Goal: Communication & Community: Answer question/provide support

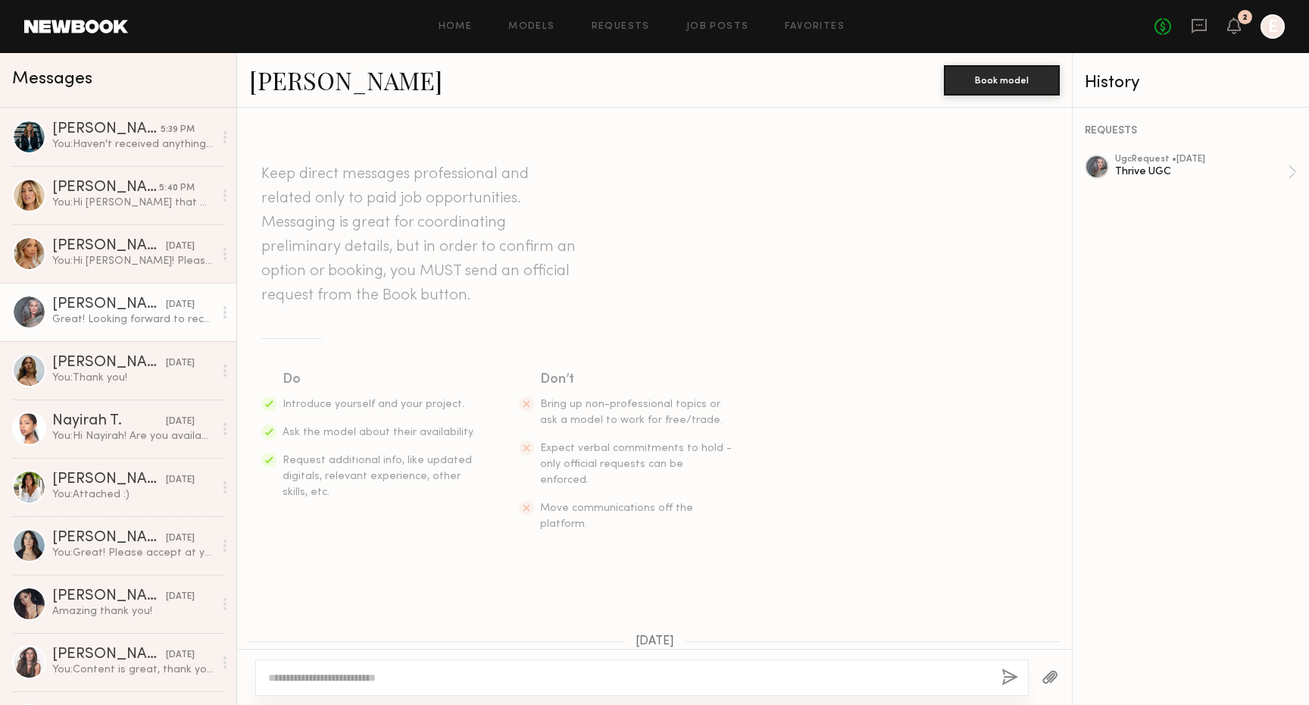
scroll to position [1325, 0]
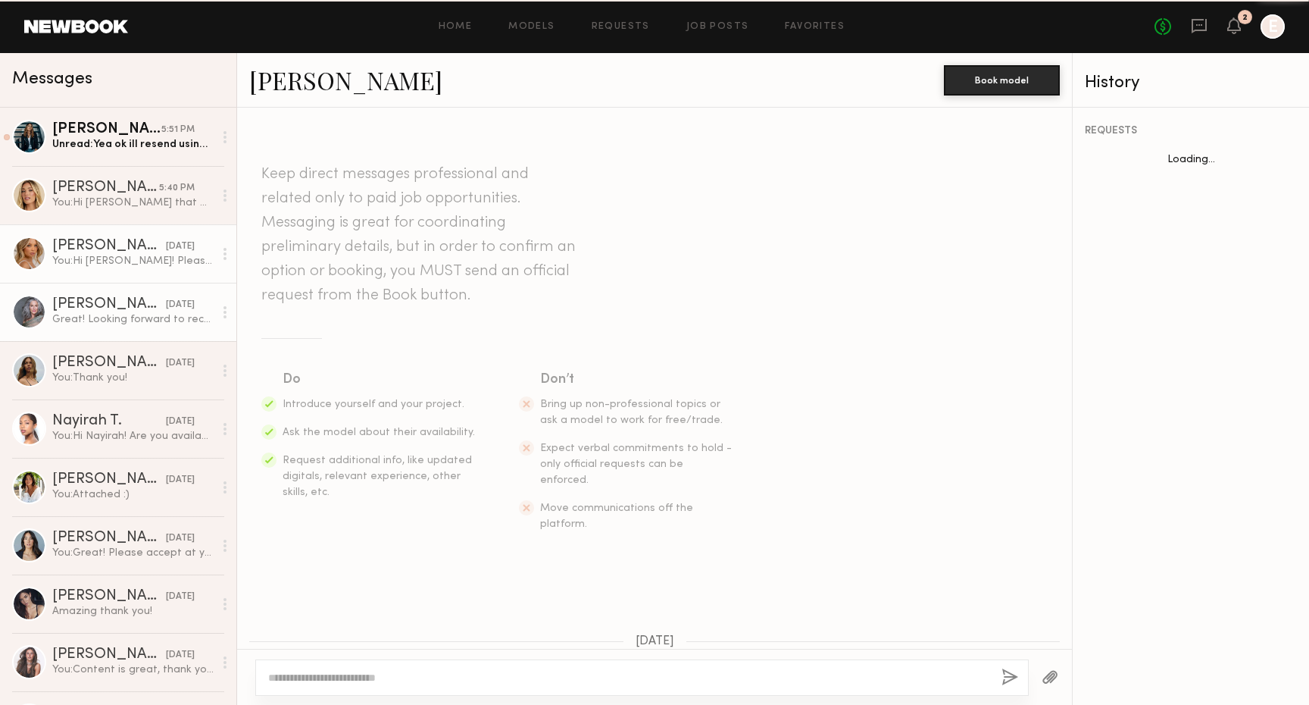
scroll to position [1565, 0]
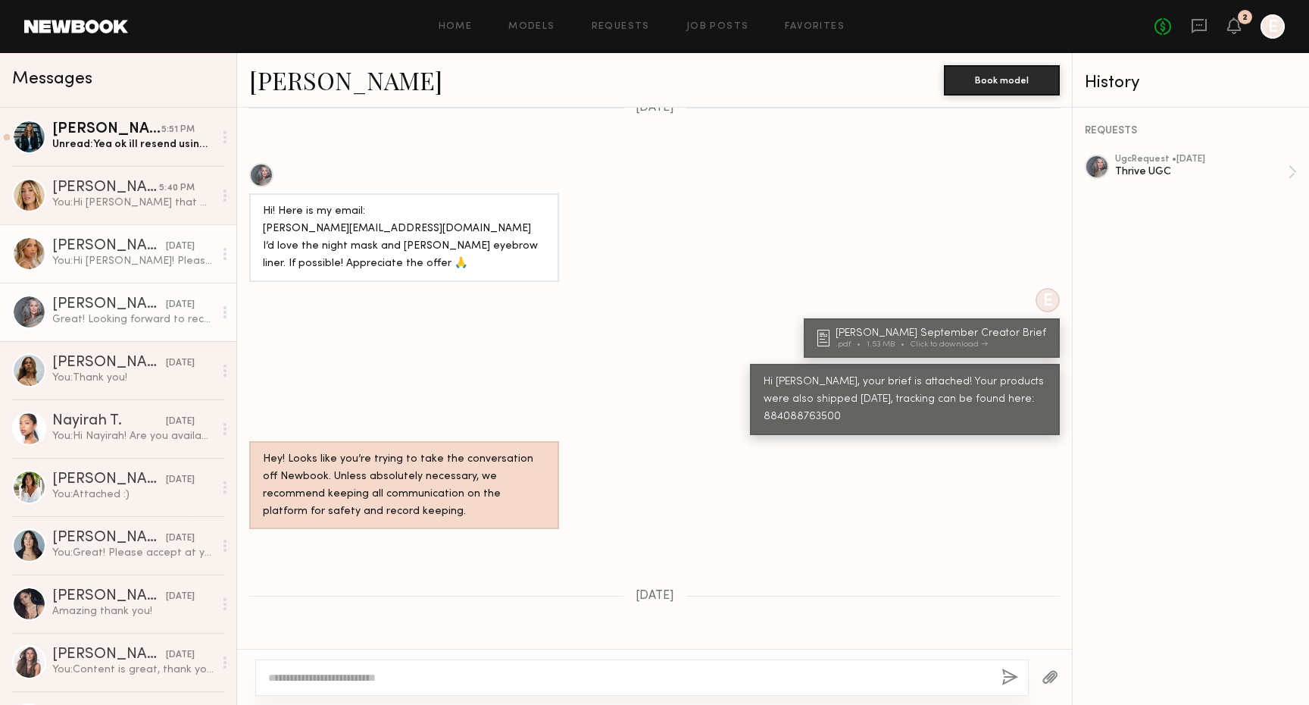
click at [134, 239] on div "Veronika V." at bounding box center [109, 246] width 114 height 15
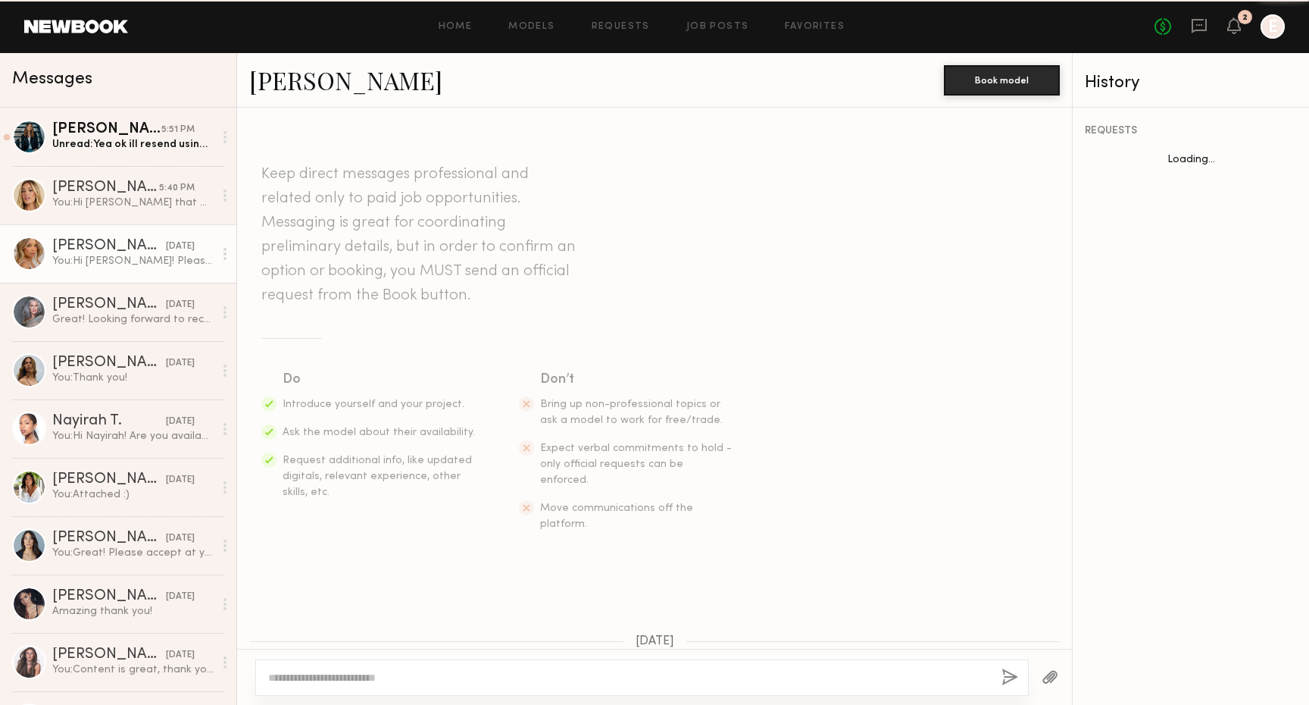
scroll to position [114, 0]
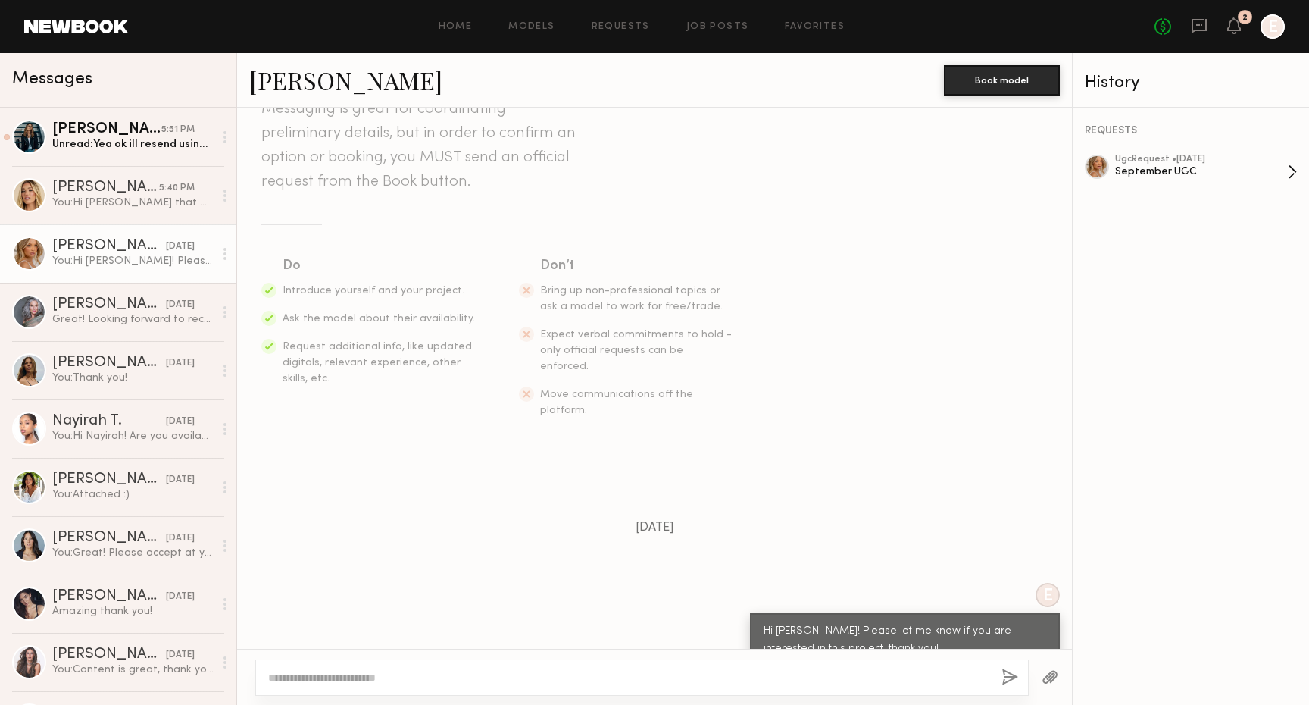
click at [1236, 178] on div "ugc Request • 09/03/2025 September UGC" at bounding box center [1201, 172] width 173 height 35
click at [76, 151] on div "Unread: Yea ok ill resend using wetransfer tomorrow!" at bounding box center [132, 144] width 161 height 14
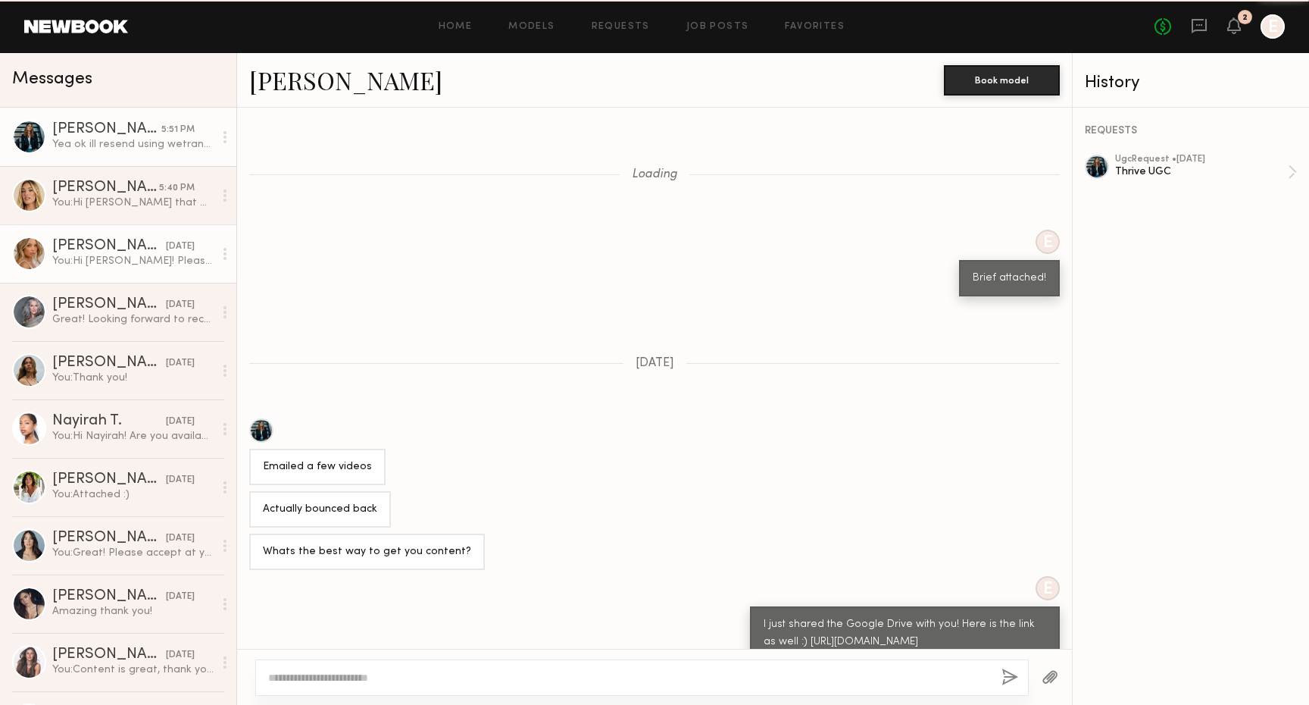
scroll to position [536, 0]
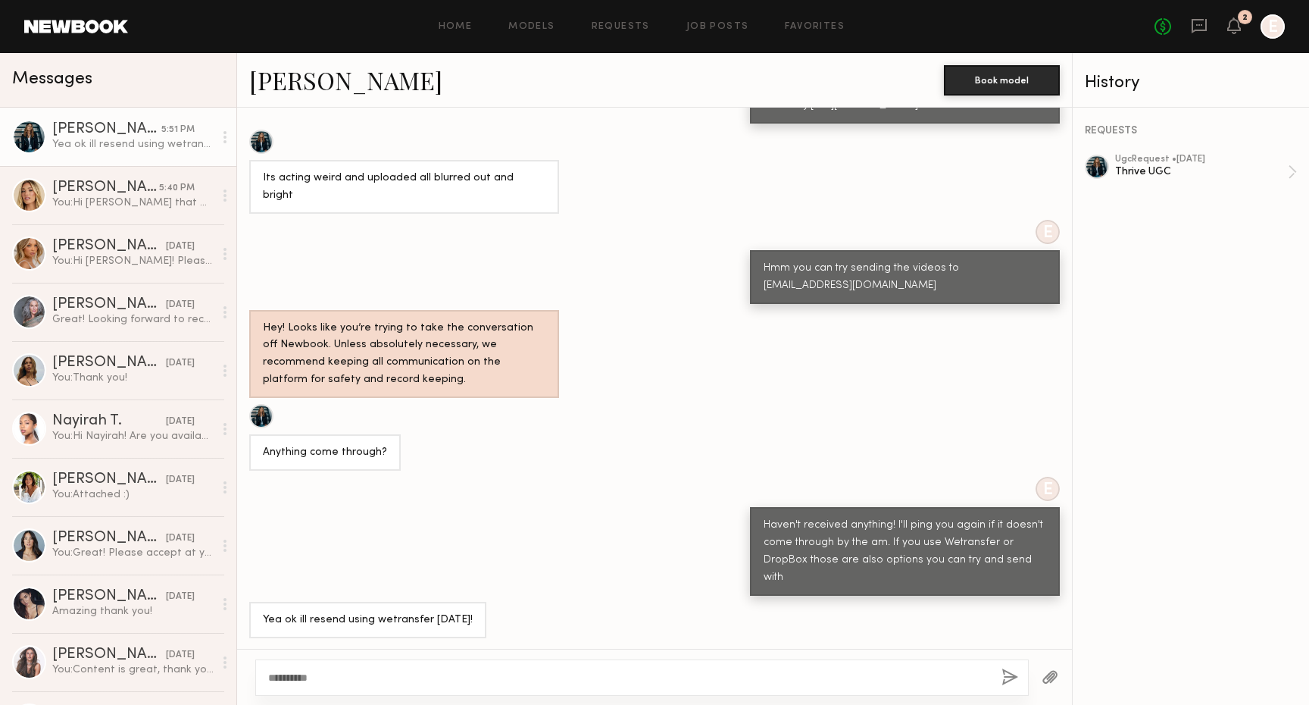
type textarea "**********"
click at [1010, 671] on button "button" at bounding box center [1010, 677] width 17 height 19
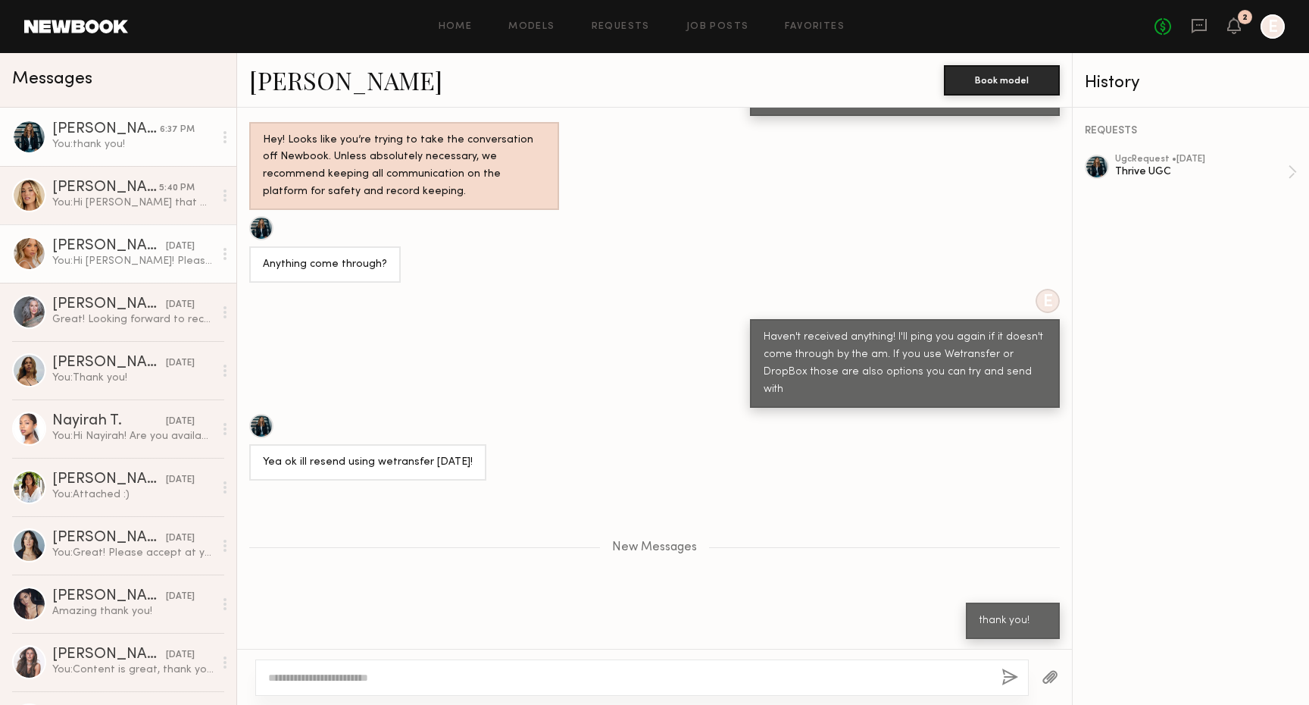
click at [173, 254] on div "You: Hi Veronika! Please let me know if you are interested in this project, tha…" at bounding box center [132, 261] width 161 height 14
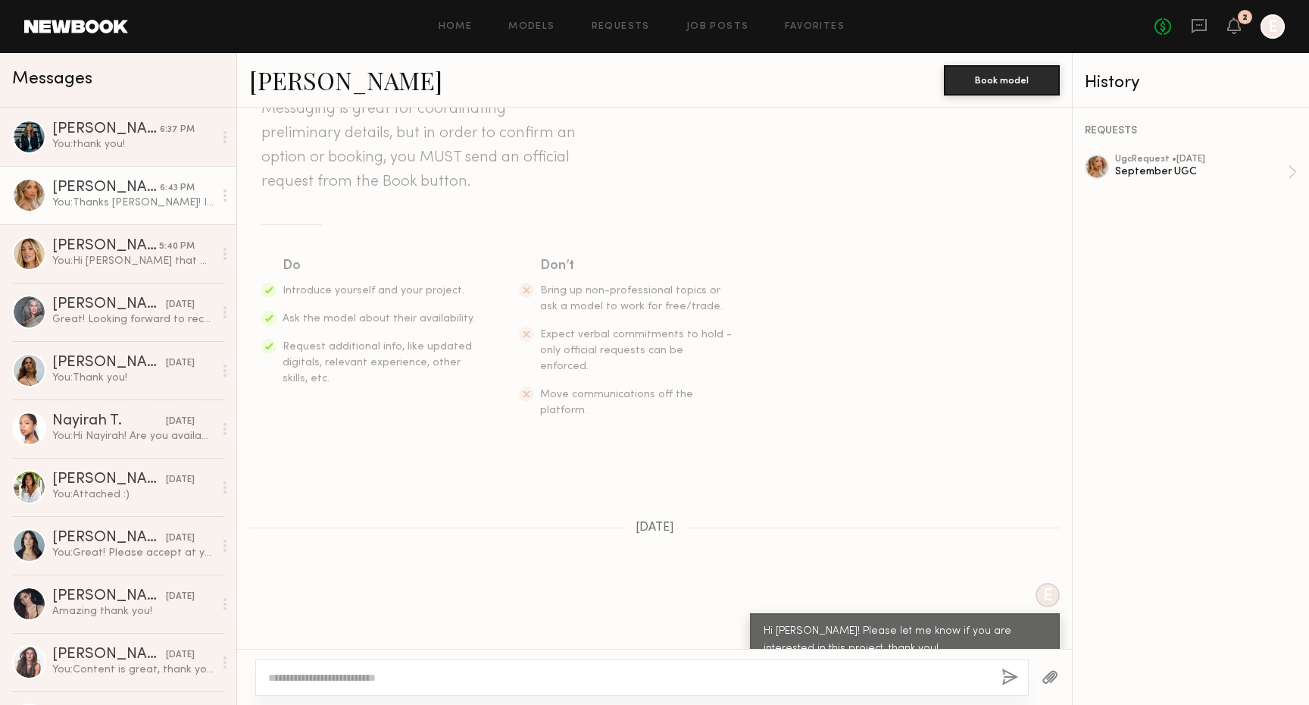
scroll to position [430, 0]
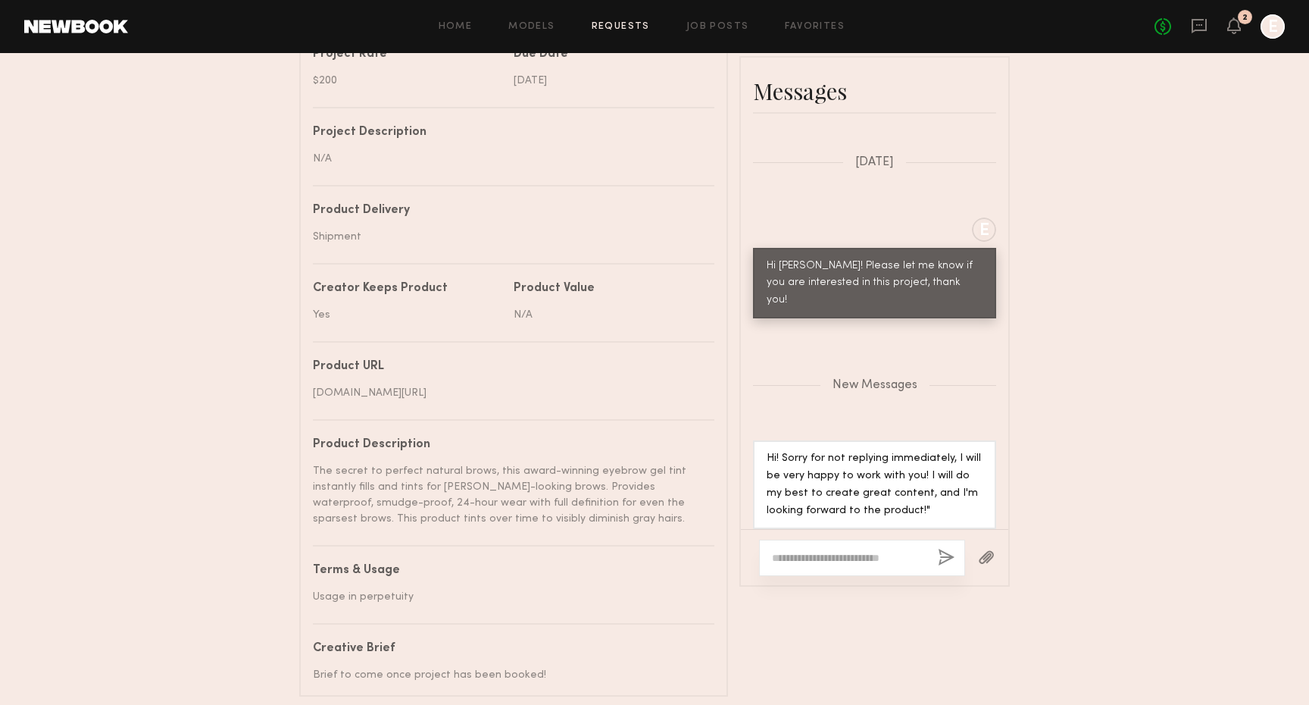
scroll to position [621, 0]
click at [817, 567] on textarea at bounding box center [849, 559] width 154 height 15
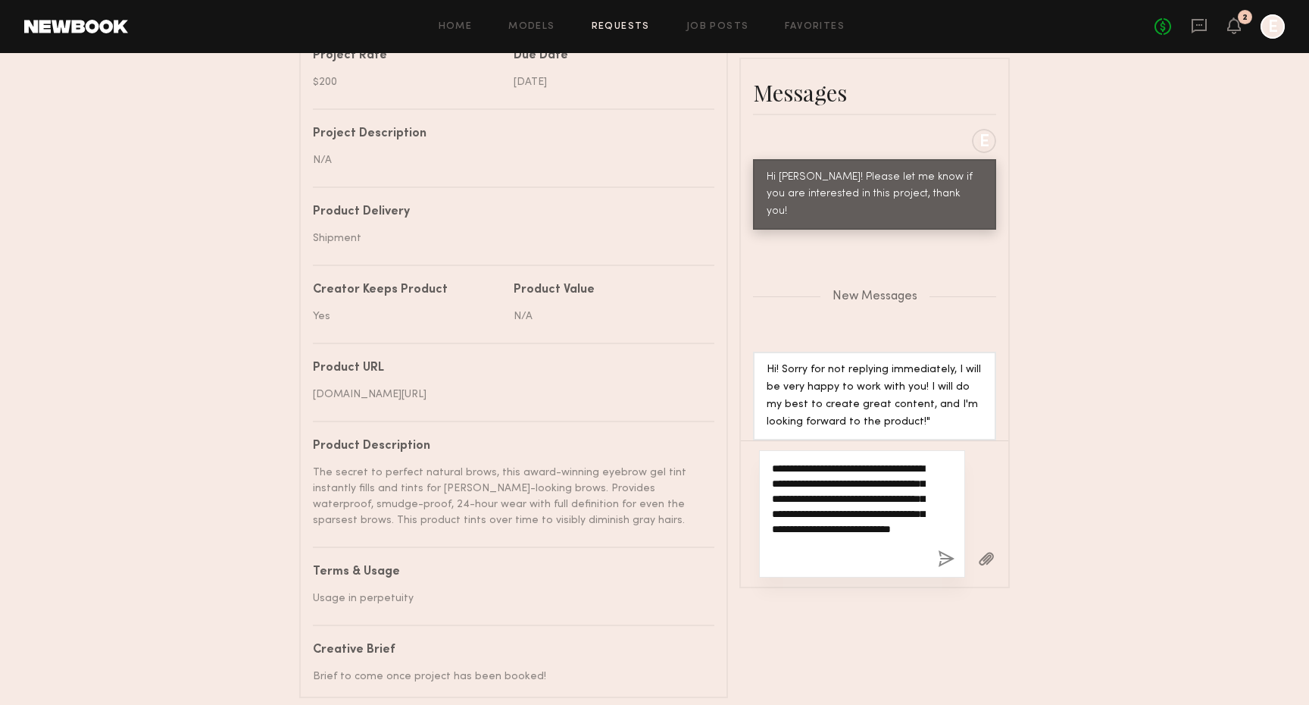
scroll to position [817, 0]
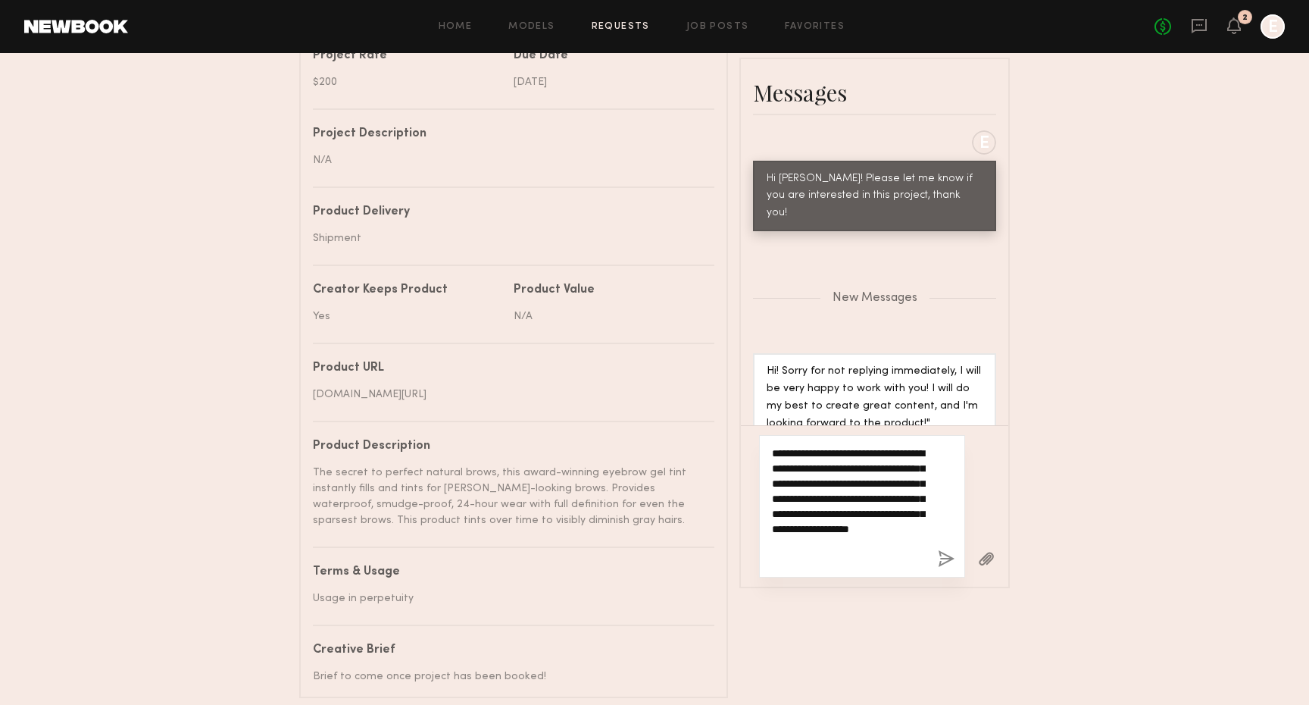
type textarea "**********"
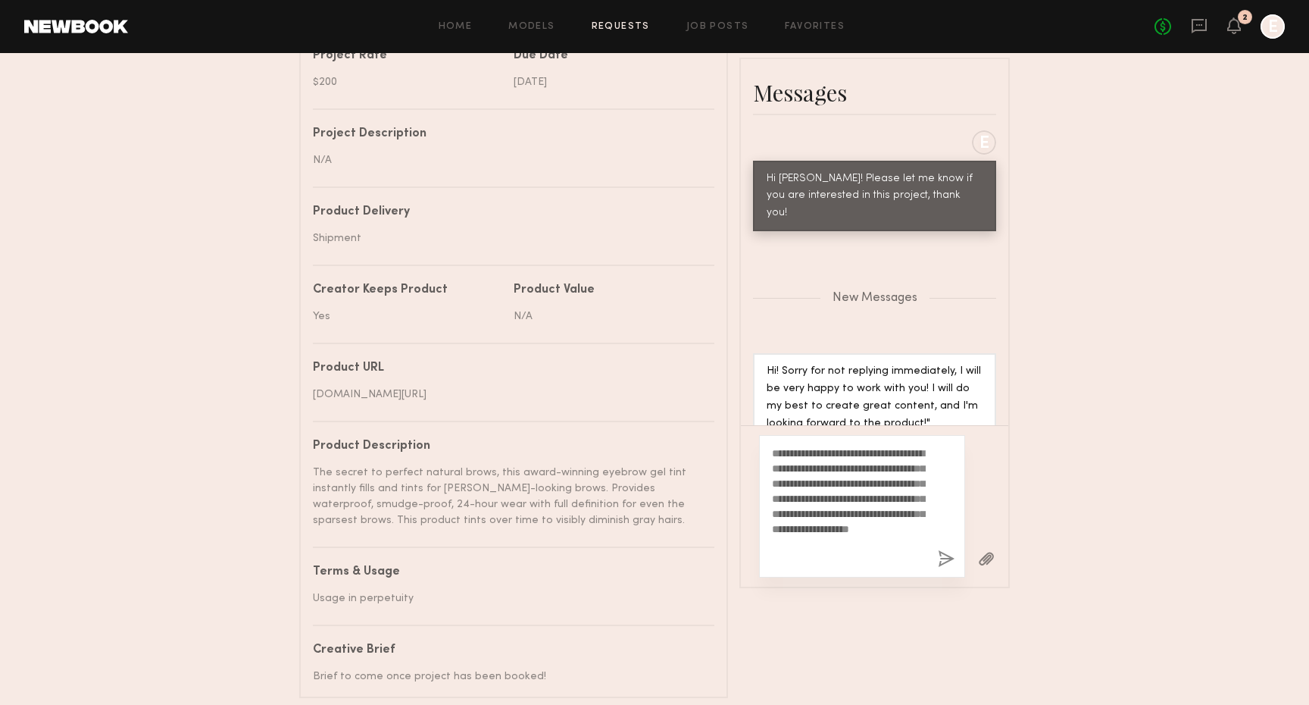
click at [952, 569] on button "button" at bounding box center [946, 559] width 17 height 19
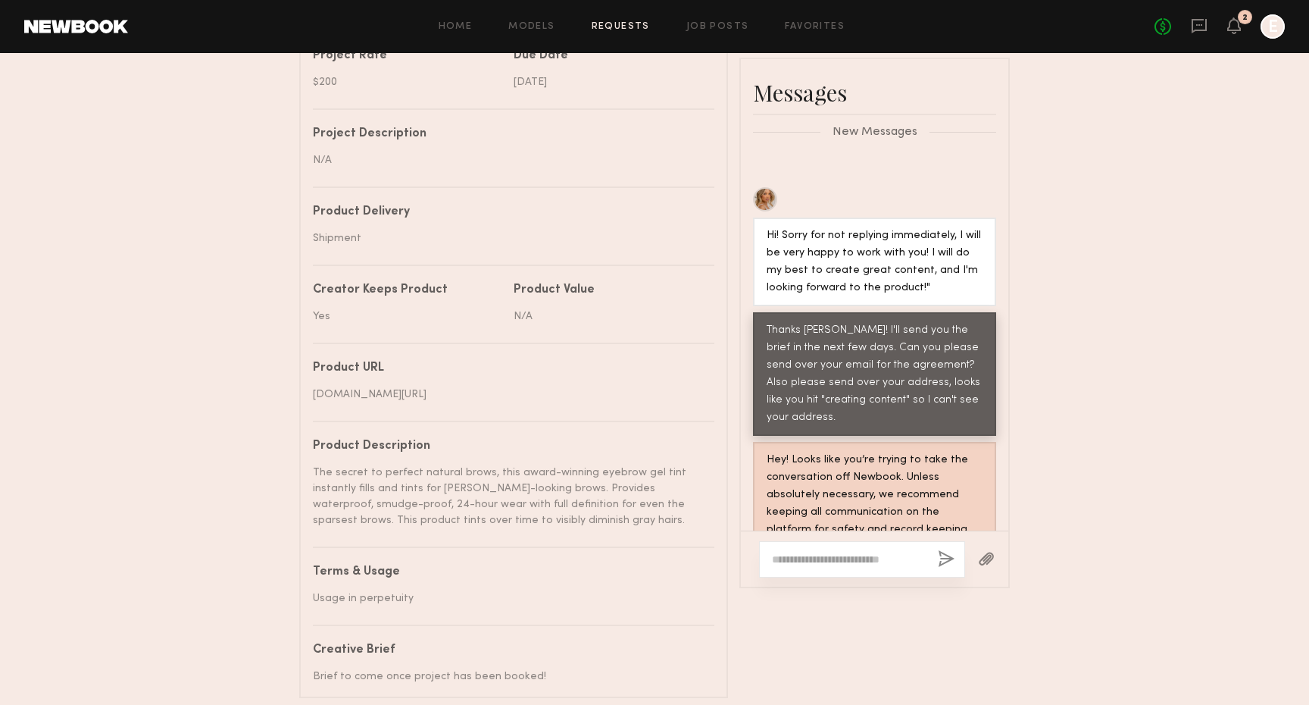
scroll to position [0, 0]
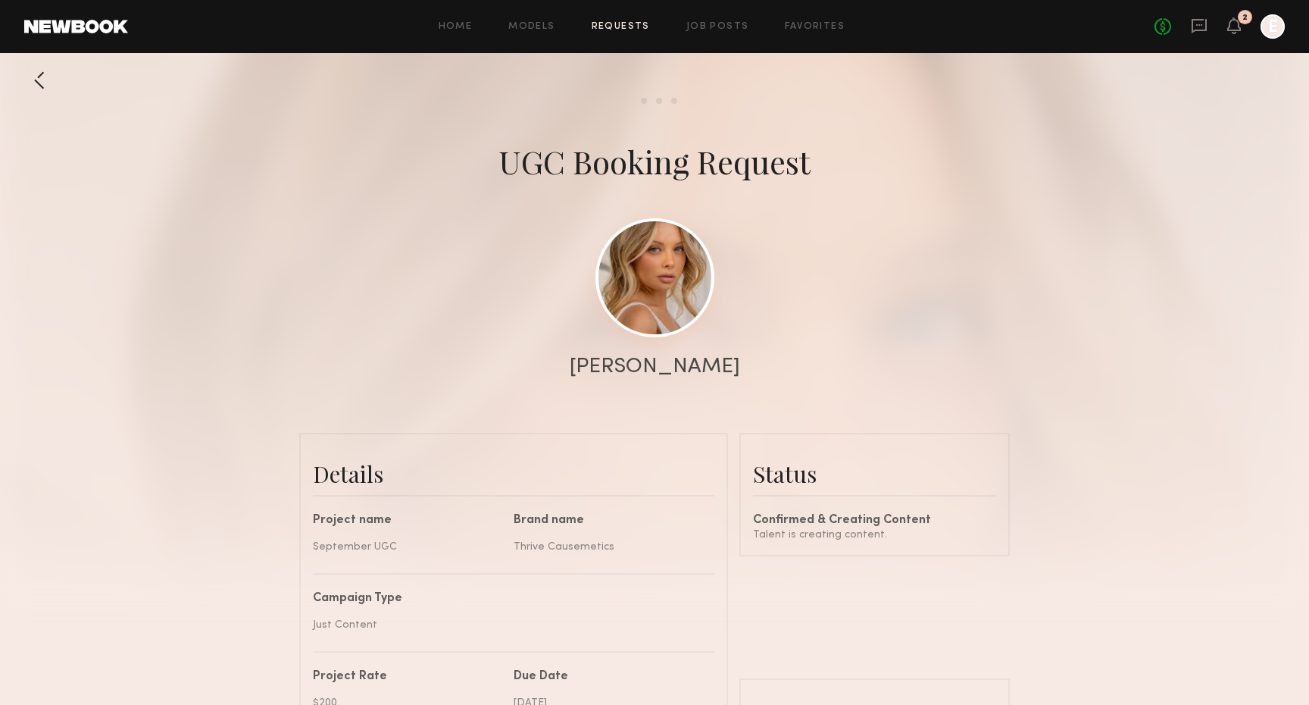
click at [631, 265] on link at bounding box center [655, 277] width 119 height 119
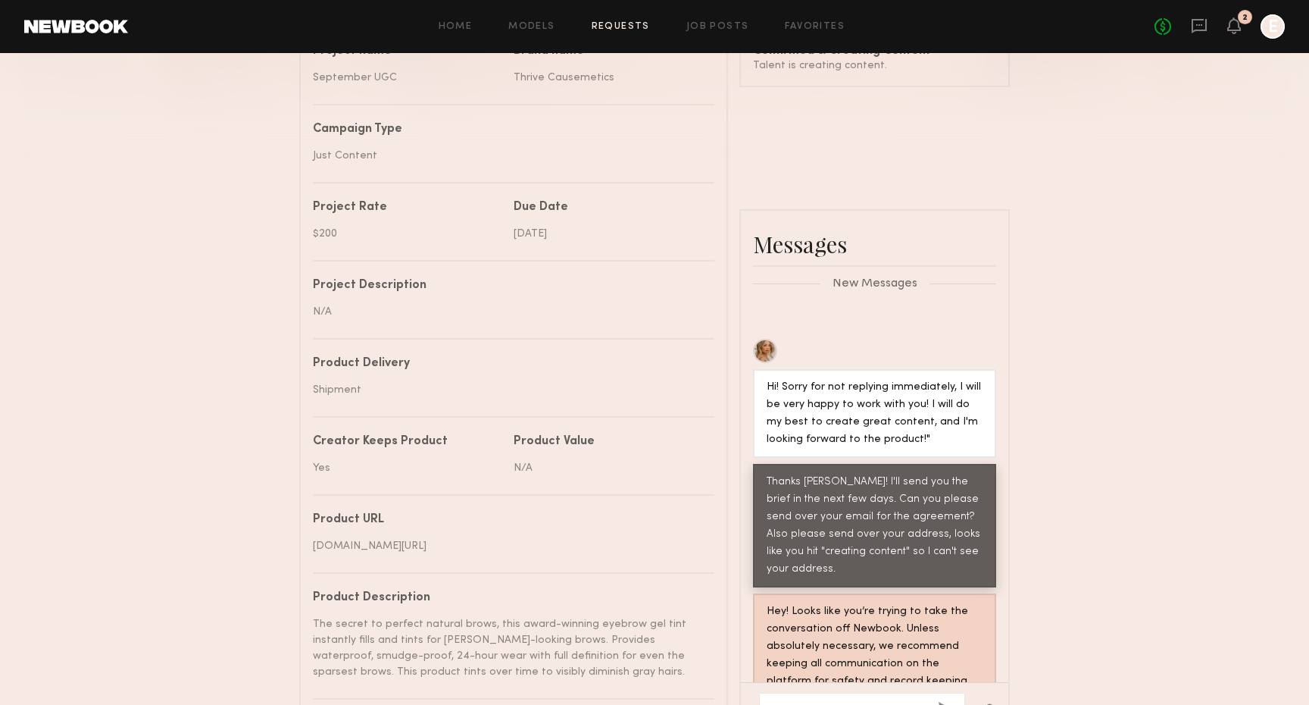
scroll to position [718, 0]
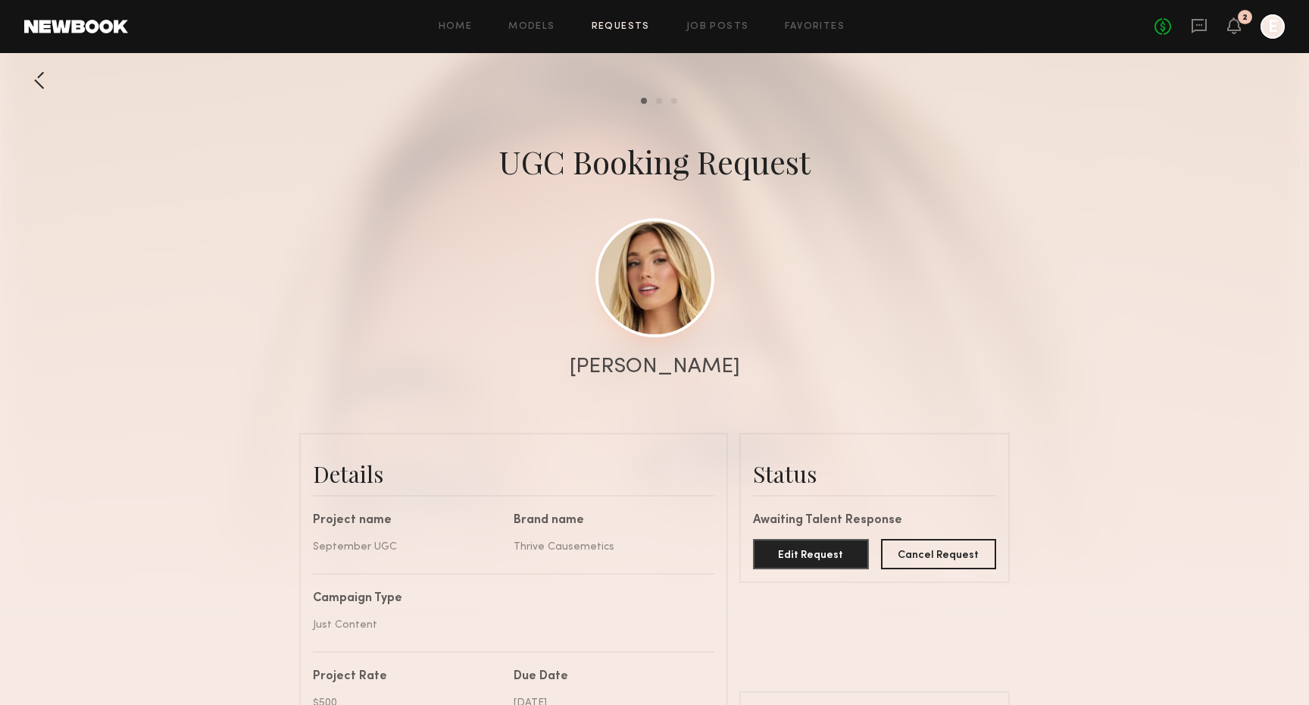
click at [655, 314] on link at bounding box center [655, 277] width 119 height 119
click at [689, 302] on link at bounding box center [655, 277] width 119 height 119
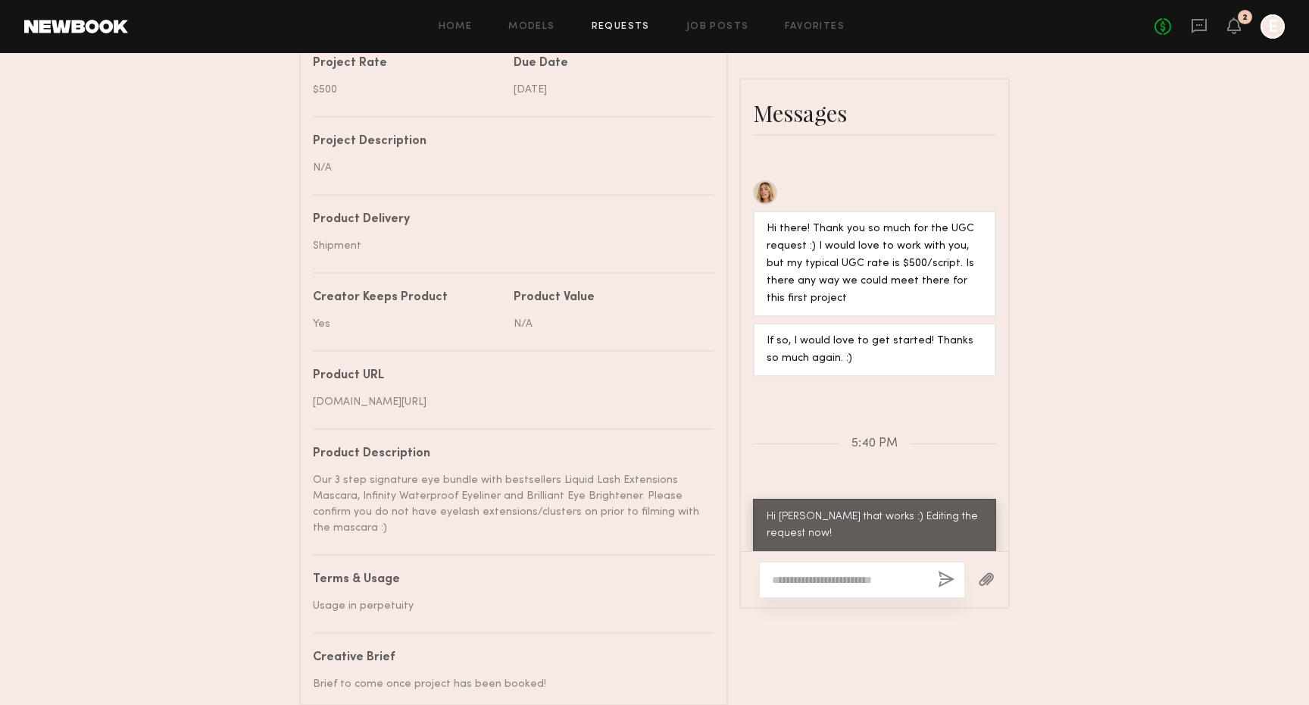
scroll to position [686, 0]
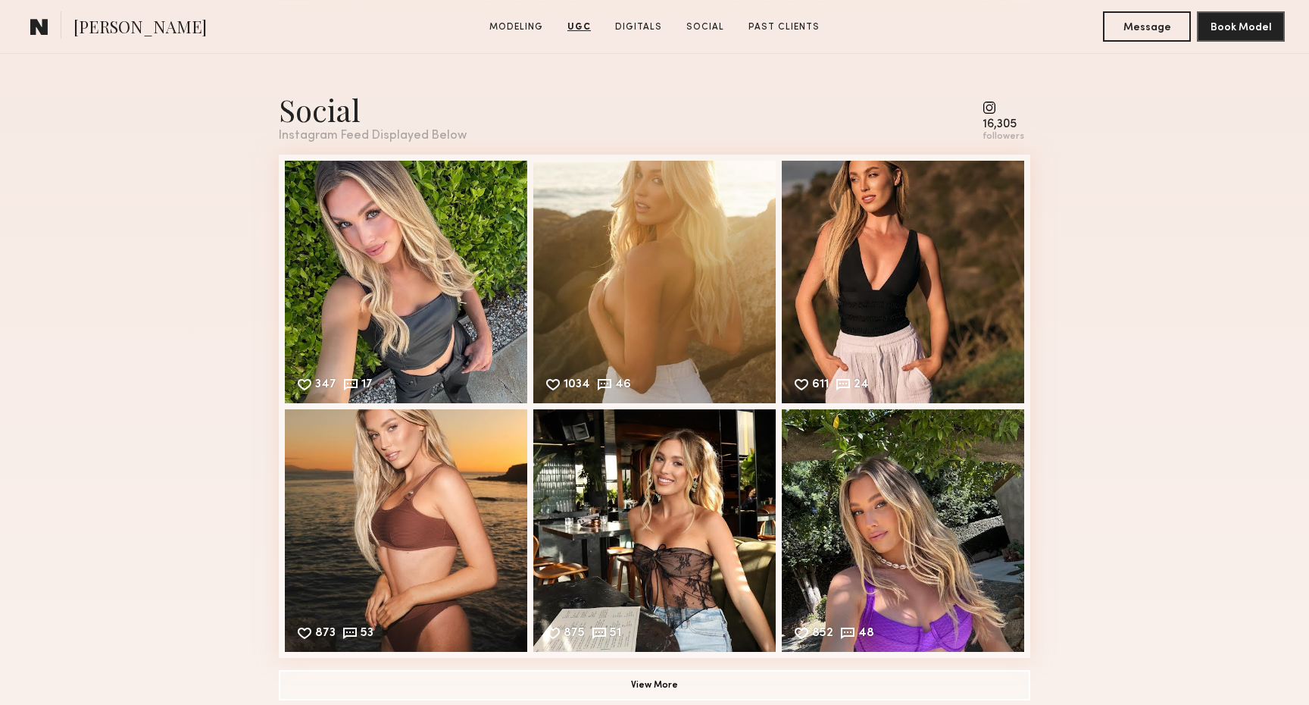
scroll to position [2794, 0]
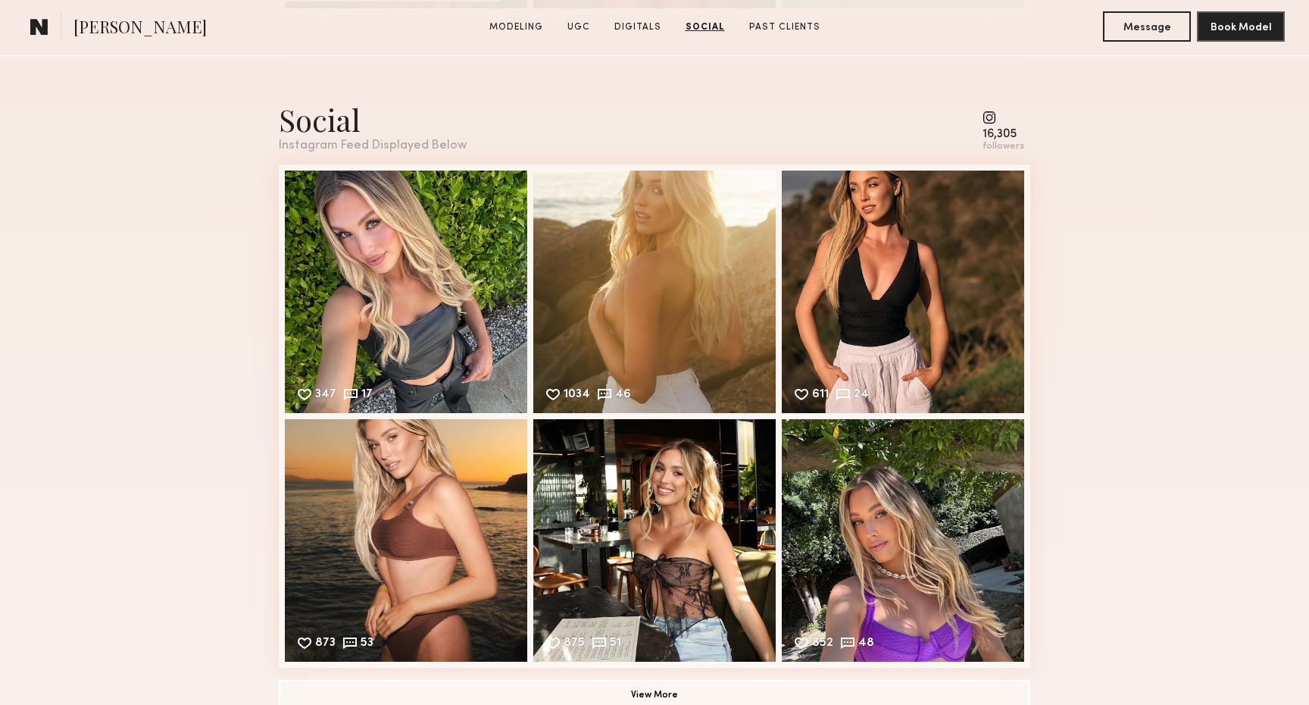
click at [1006, 127] on div "16,305 followers" at bounding box center [1004, 132] width 42 height 42
click at [1003, 114] on common-icon at bounding box center [1004, 118] width 42 height 14
click at [997, 114] on common-icon at bounding box center [1004, 118] width 42 height 14
click at [337, 267] on div "347 17 Likes & comments displayed to show model’s engagement" at bounding box center [406, 290] width 242 height 242
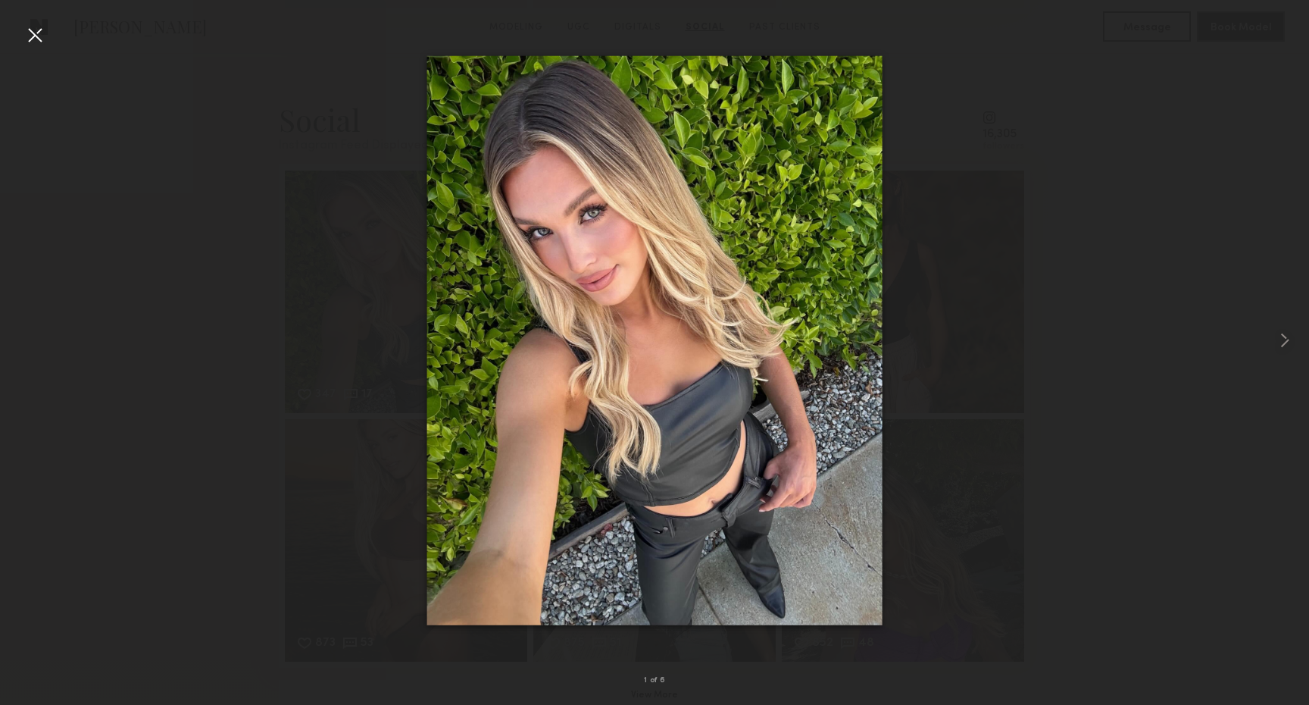
click at [671, 658] on div "1 of 6" at bounding box center [654, 680] width 1309 height 48
click at [728, 674] on div "1 of 6" at bounding box center [654, 680] width 1309 height 48
click at [43, 43] on div at bounding box center [35, 35] width 24 height 24
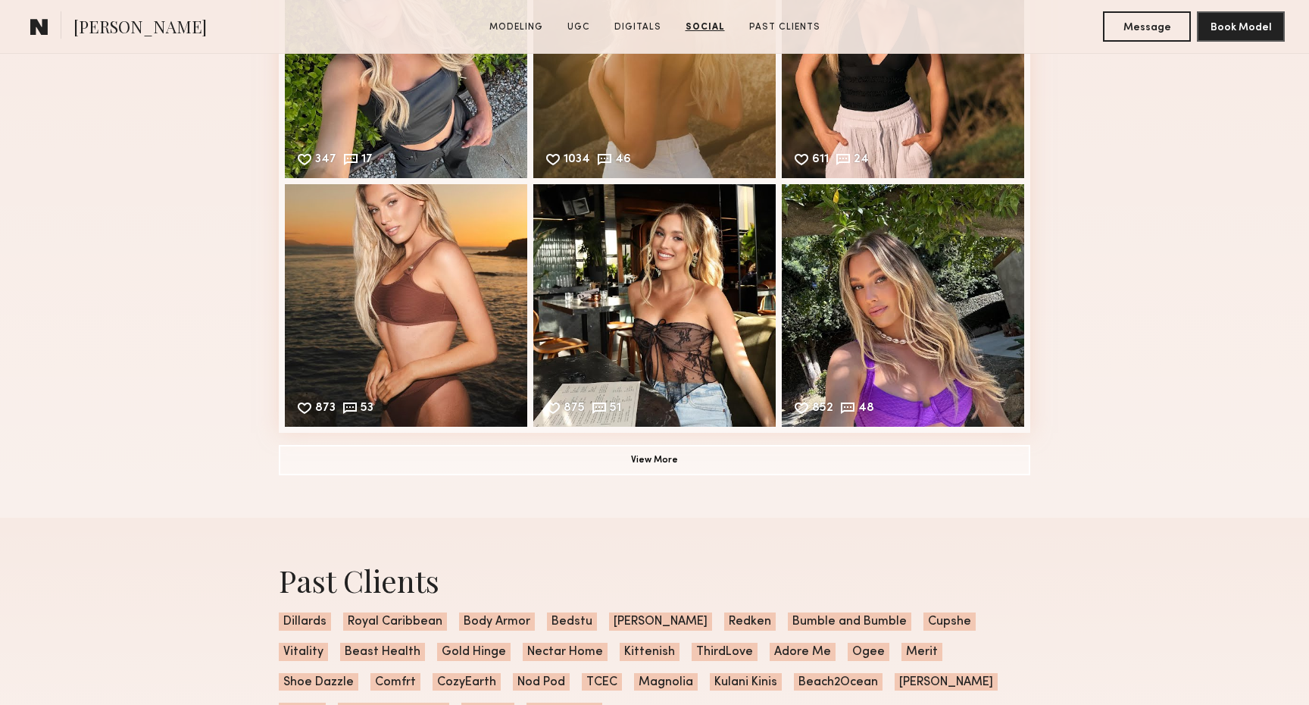
scroll to position [3037, 0]
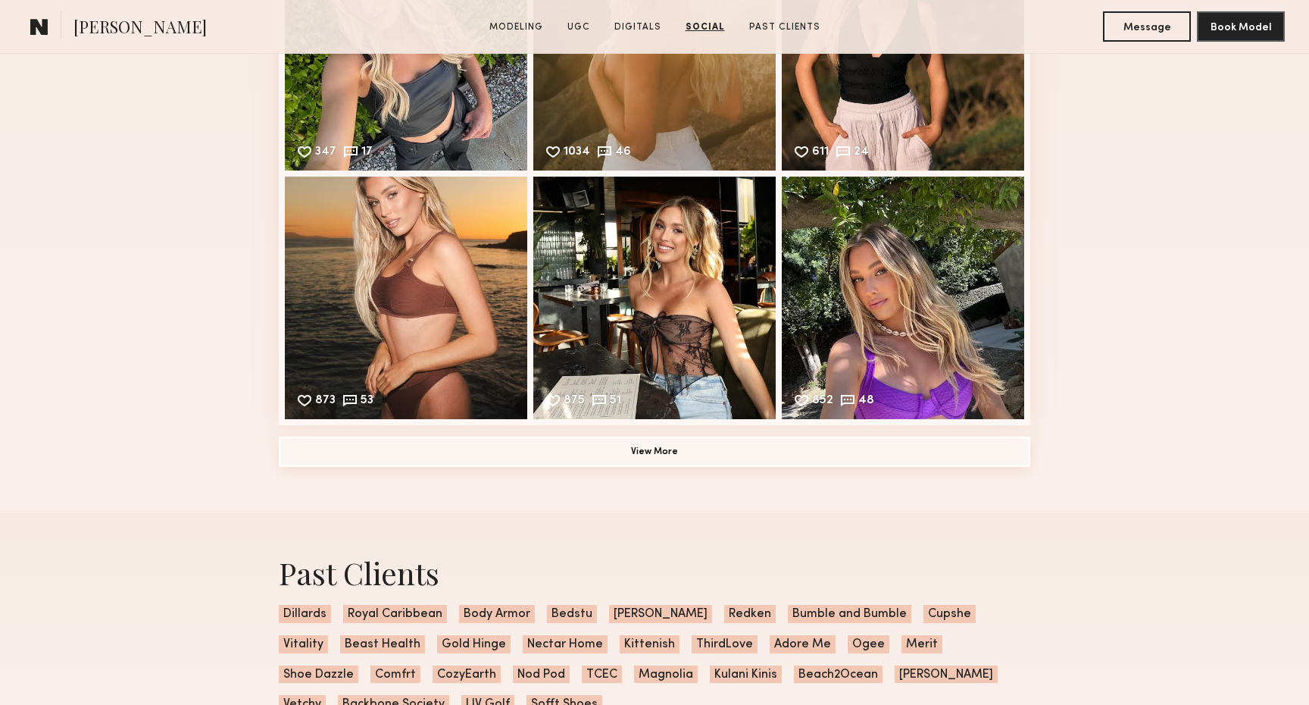
click at [705, 455] on button "View More" at bounding box center [655, 451] width 752 height 30
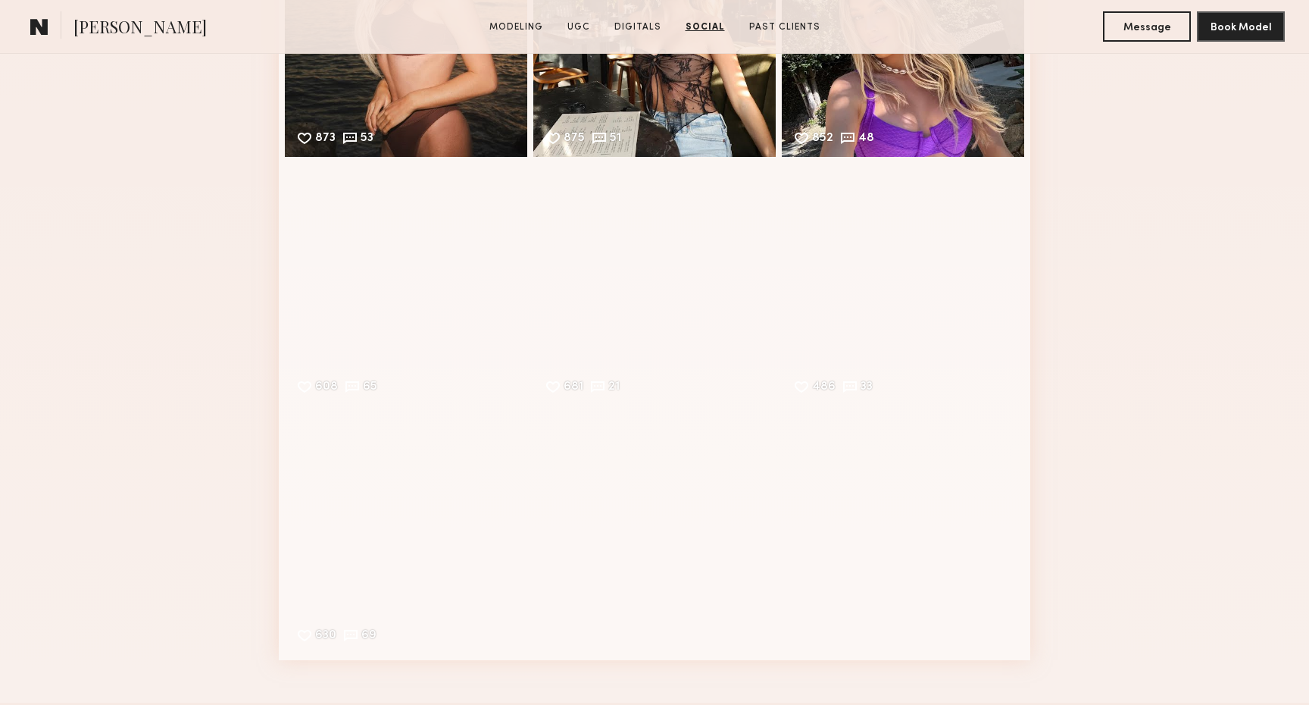
scroll to position [3299, 0]
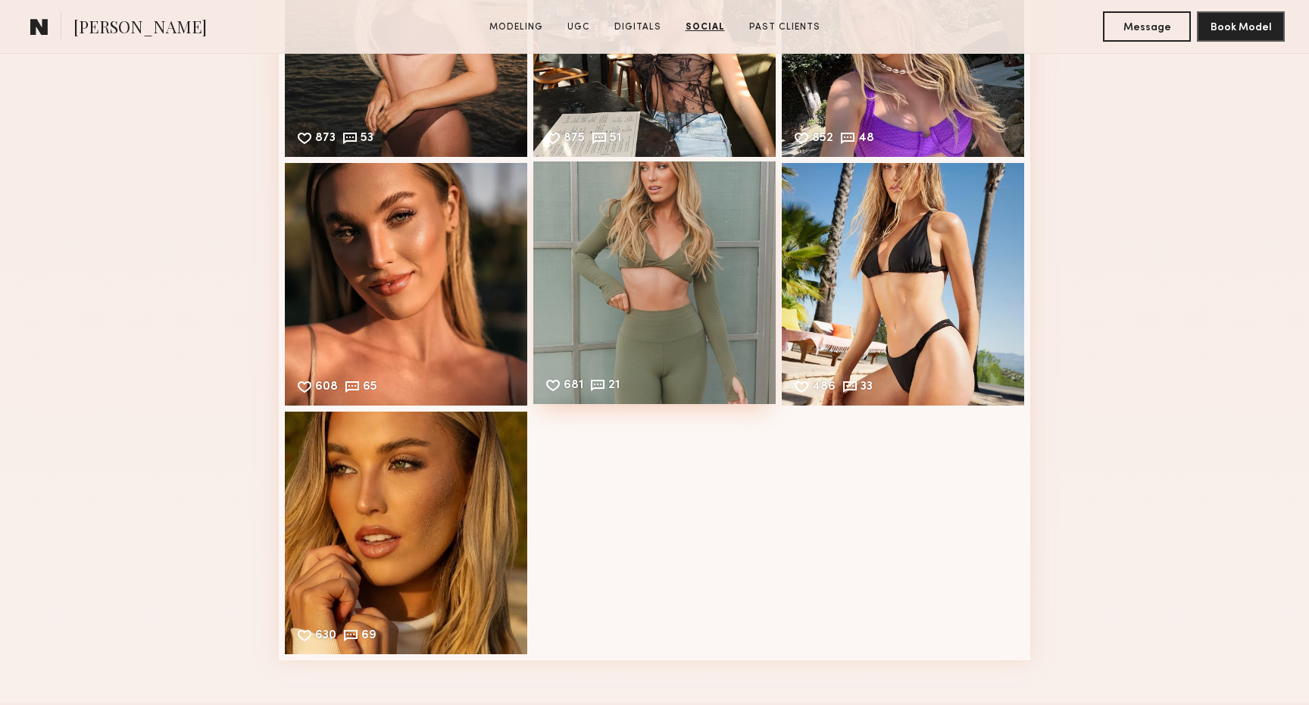
click at [656, 313] on div "681 21 Likes & comments displayed to show model’s engagement" at bounding box center [654, 282] width 242 height 242
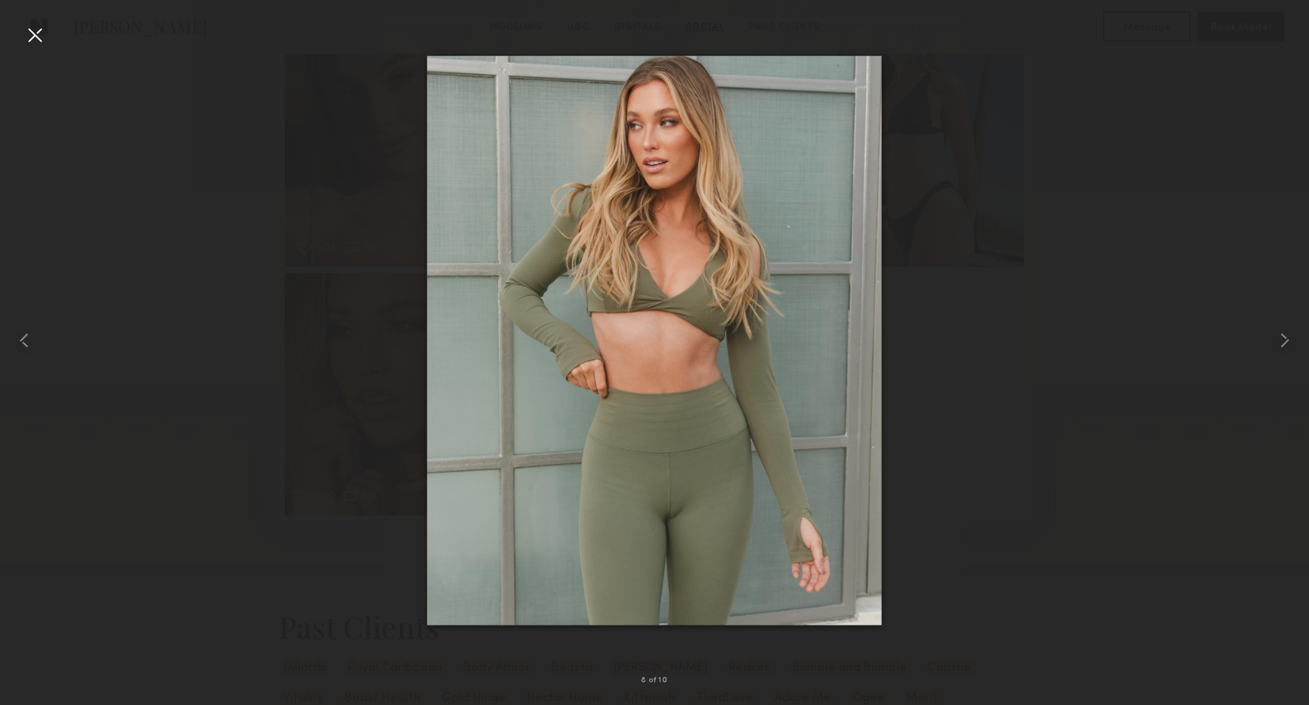
scroll to position [3436, 0]
click at [746, 546] on img at bounding box center [654, 340] width 455 height 569
click at [998, 518] on div at bounding box center [654, 340] width 1309 height 632
click at [1120, 250] on div at bounding box center [654, 340] width 1309 height 632
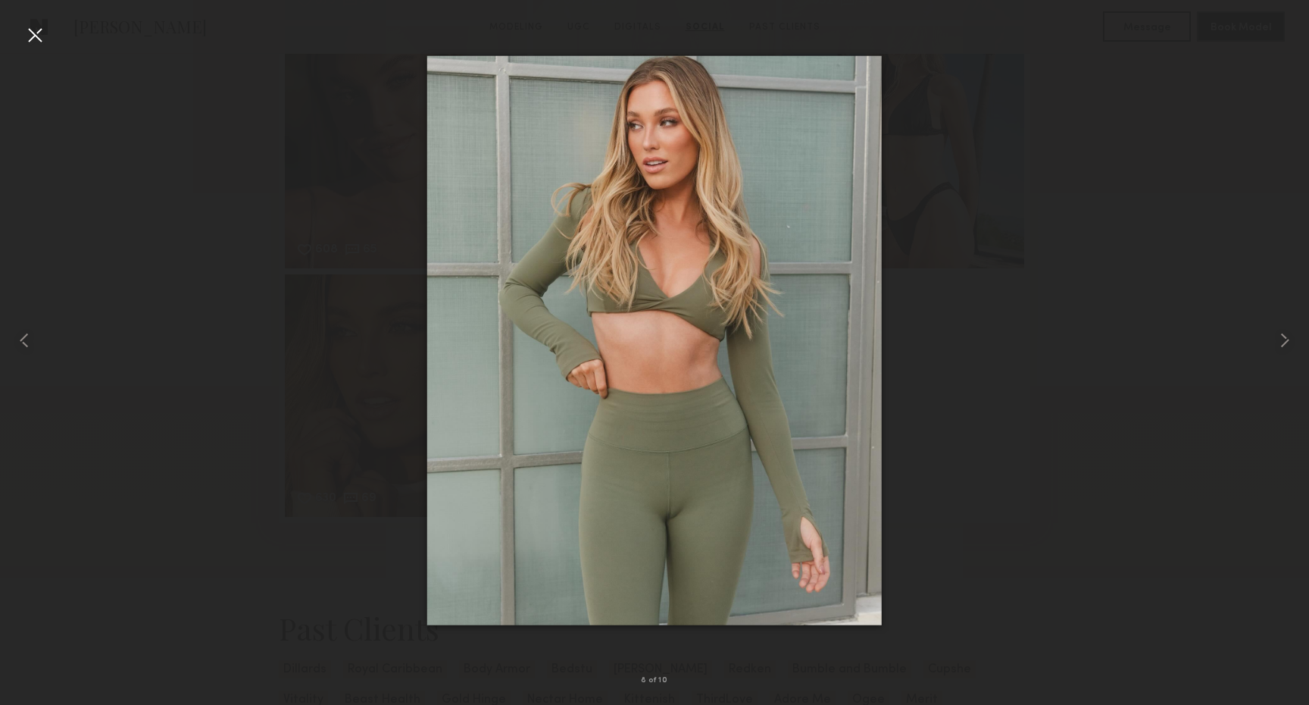
click at [33, 25] on div at bounding box center [35, 35] width 24 height 24
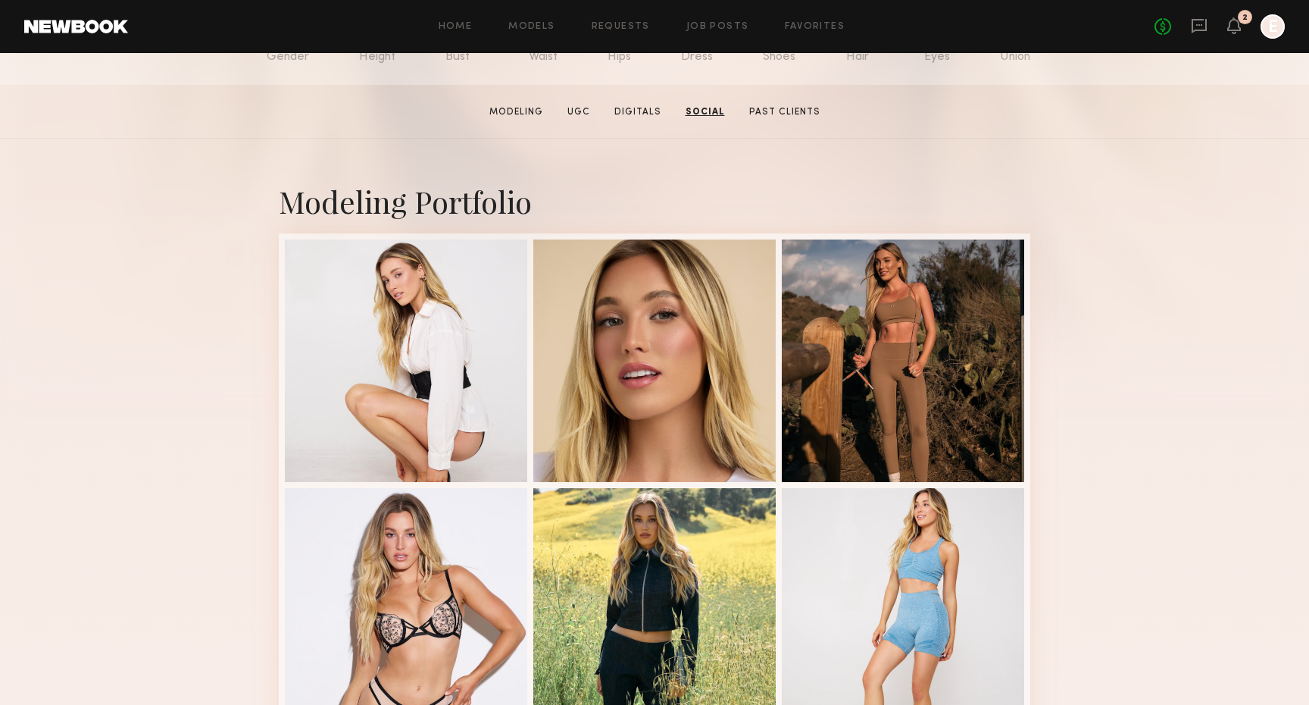
scroll to position [0, 0]
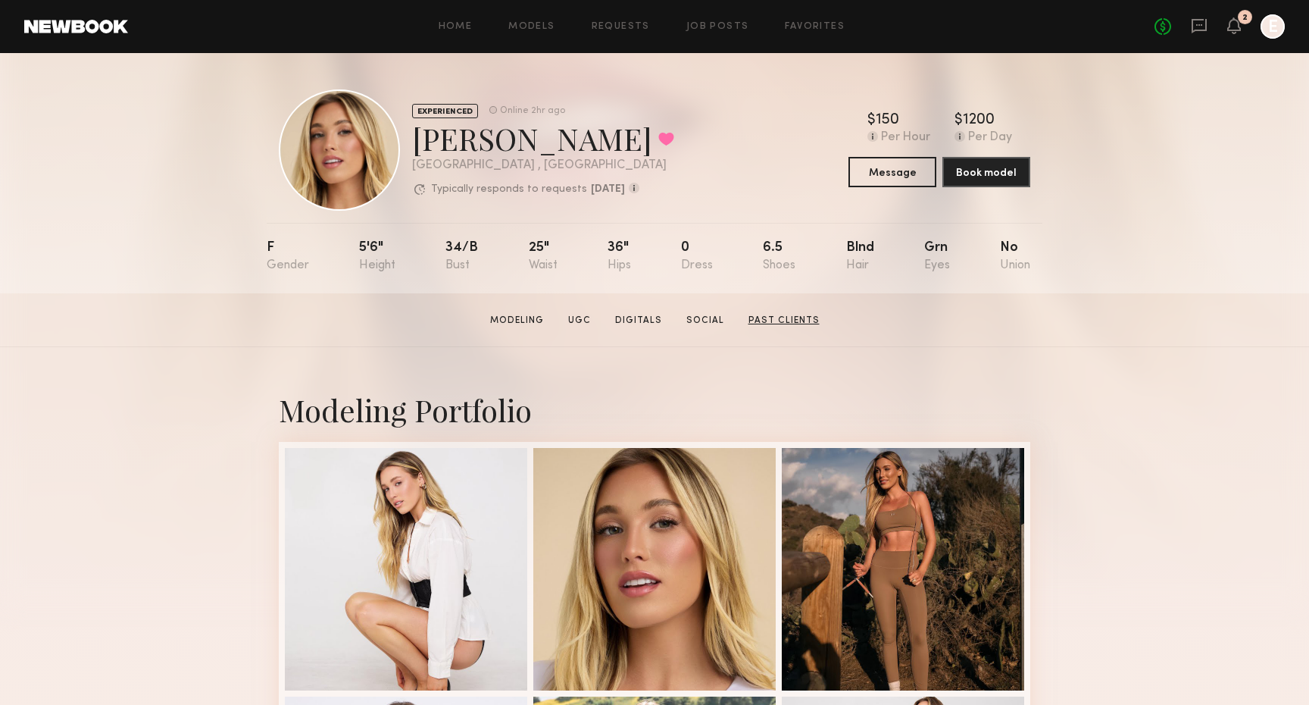
click at [746, 316] on link "Past Clients" at bounding box center [783, 321] width 83 height 14
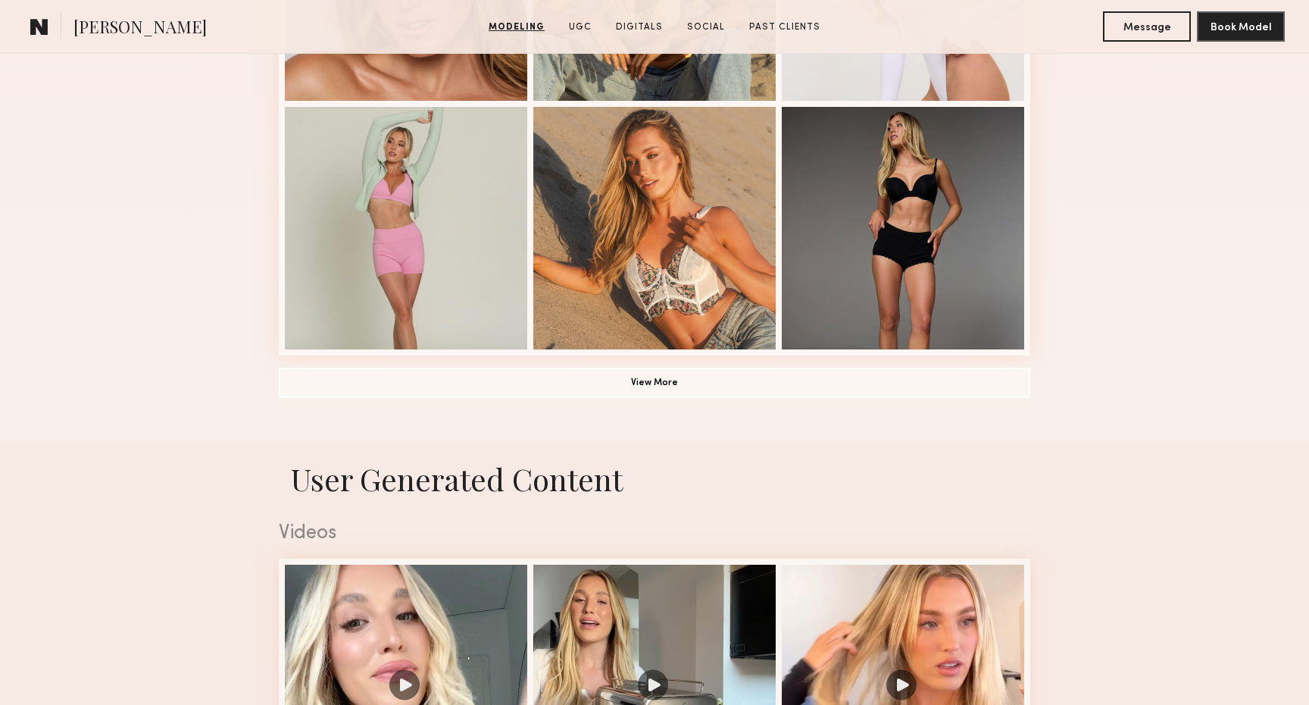
scroll to position [1321, 0]
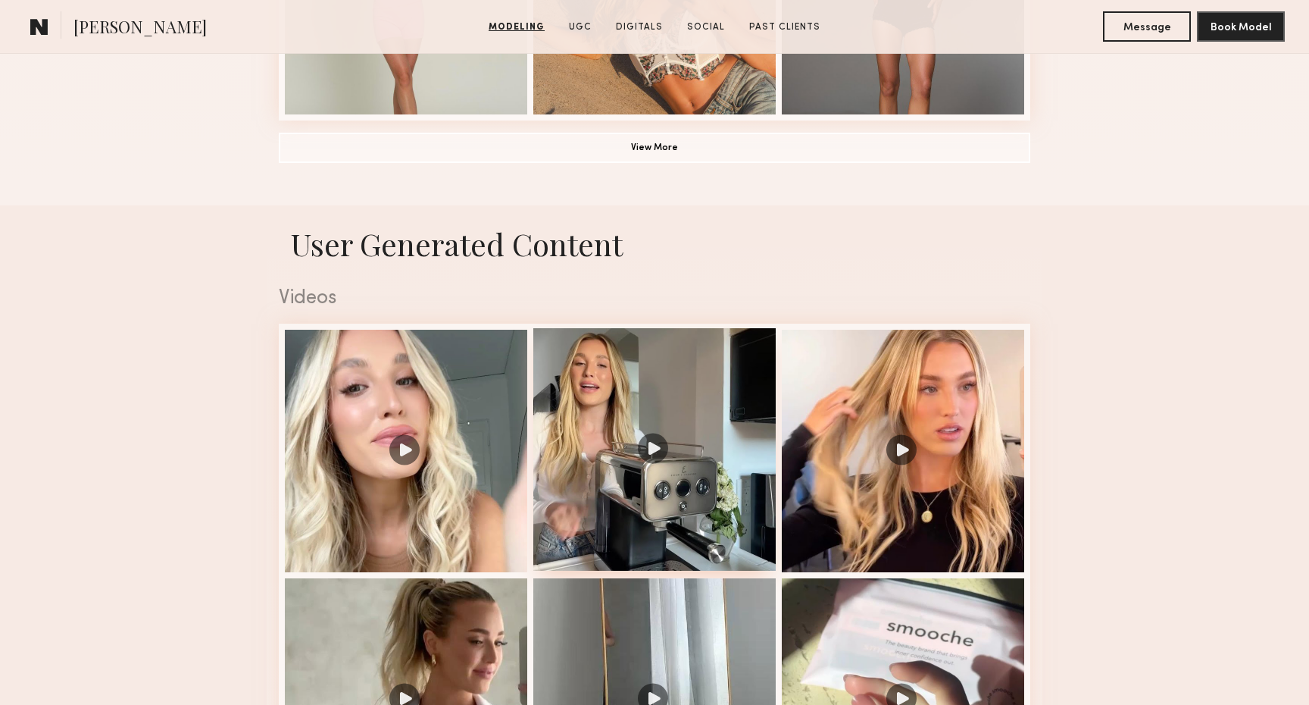
click at [706, 399] on div at bounding box center [654, 449] width 242 height 242
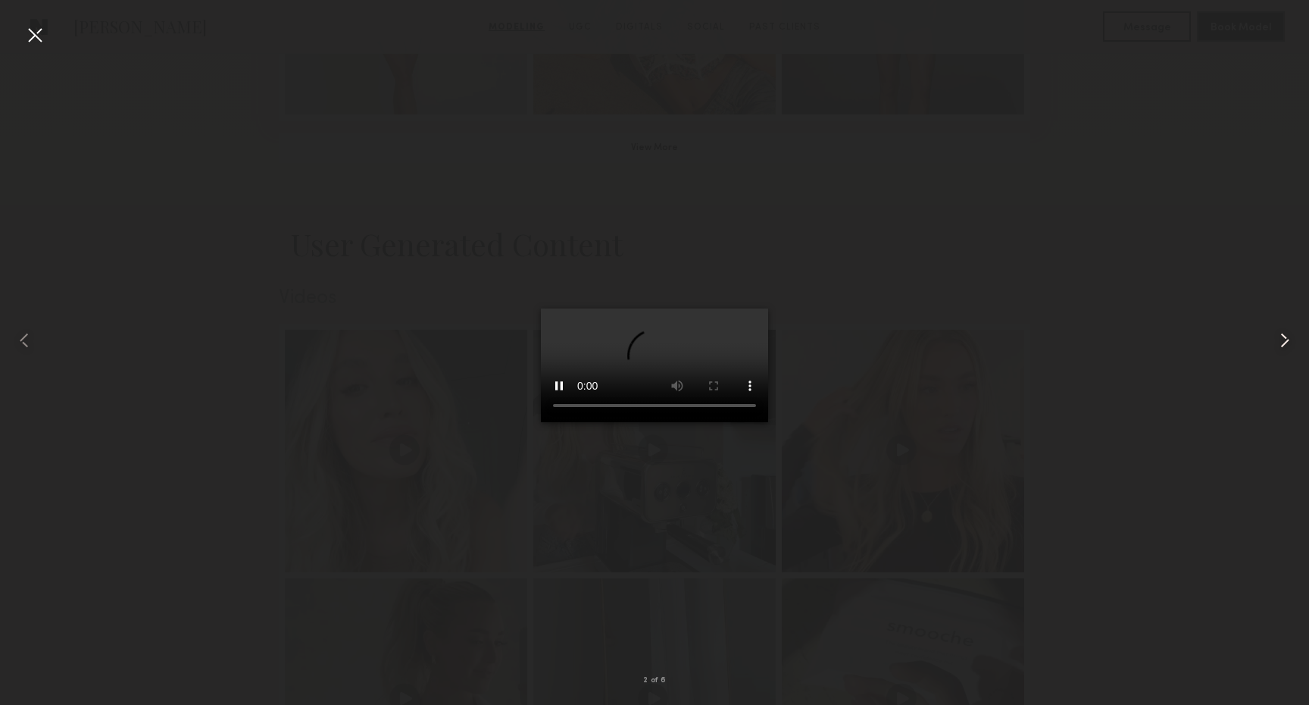
click at [1296, 347] on common-icon at bounding box center [1285, 340] width 24 height 24
click at [1294, 349] on common-icon at bounding box center [1285, 340] width 24 height 24
click at [1117, 544] on div at bounding box center [654, 340] width 1309 height 632
click at [37, 49] on div at bounding box center [26, 340] width 52 height 632
click at [35, 29] on div at bounding box center [35, 35] width 24 height 24
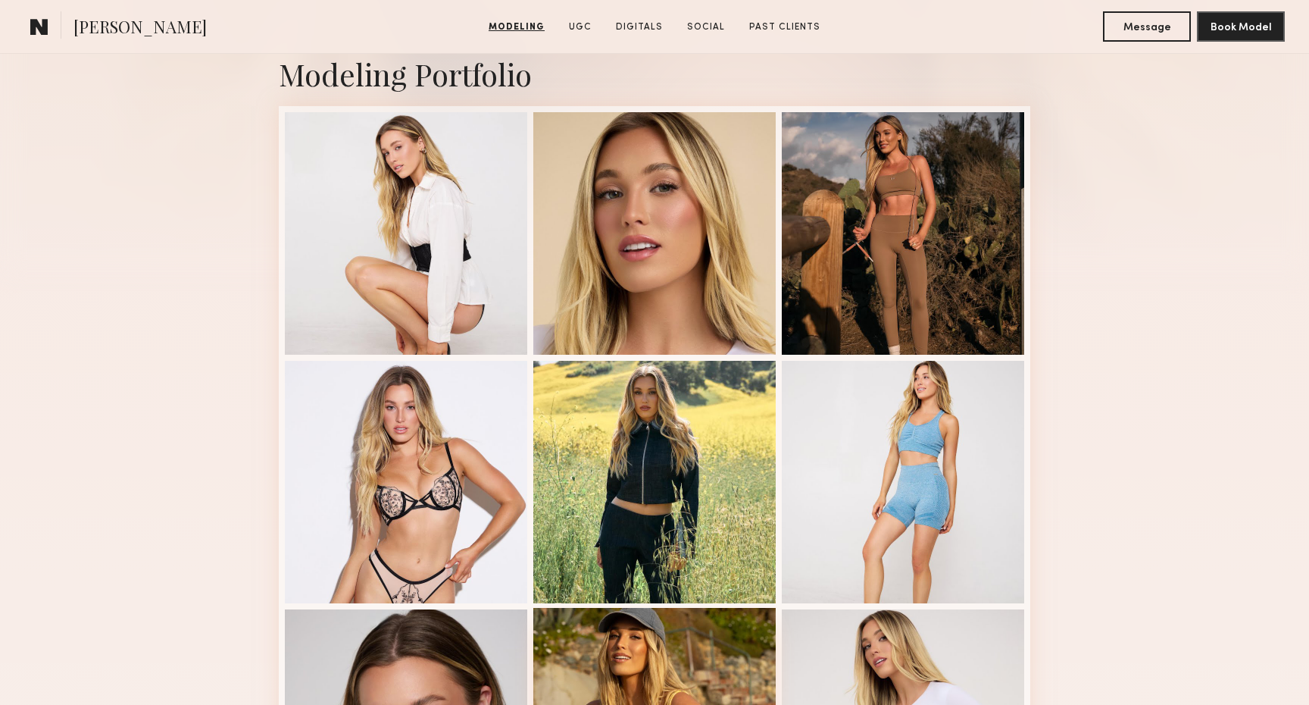
scroll to position [333, 0]
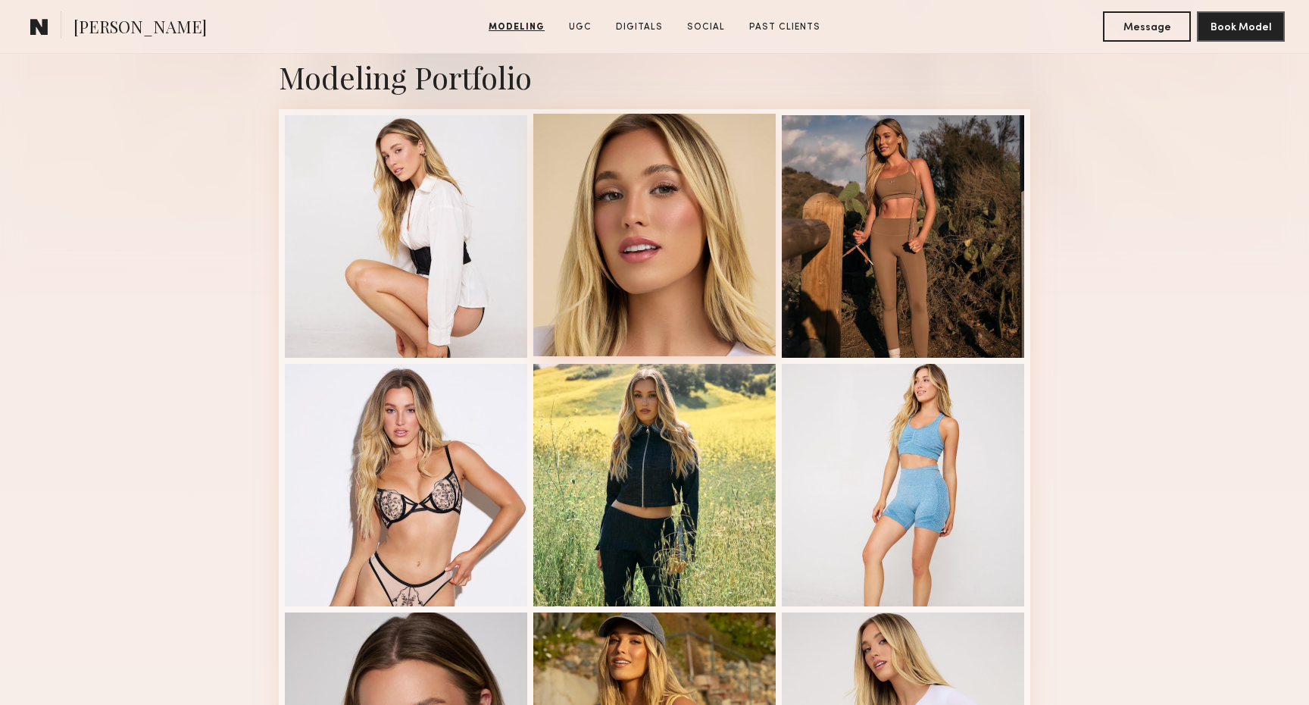
click at [672, 295] on div at bounding box center [654, 235] width 242 height 242
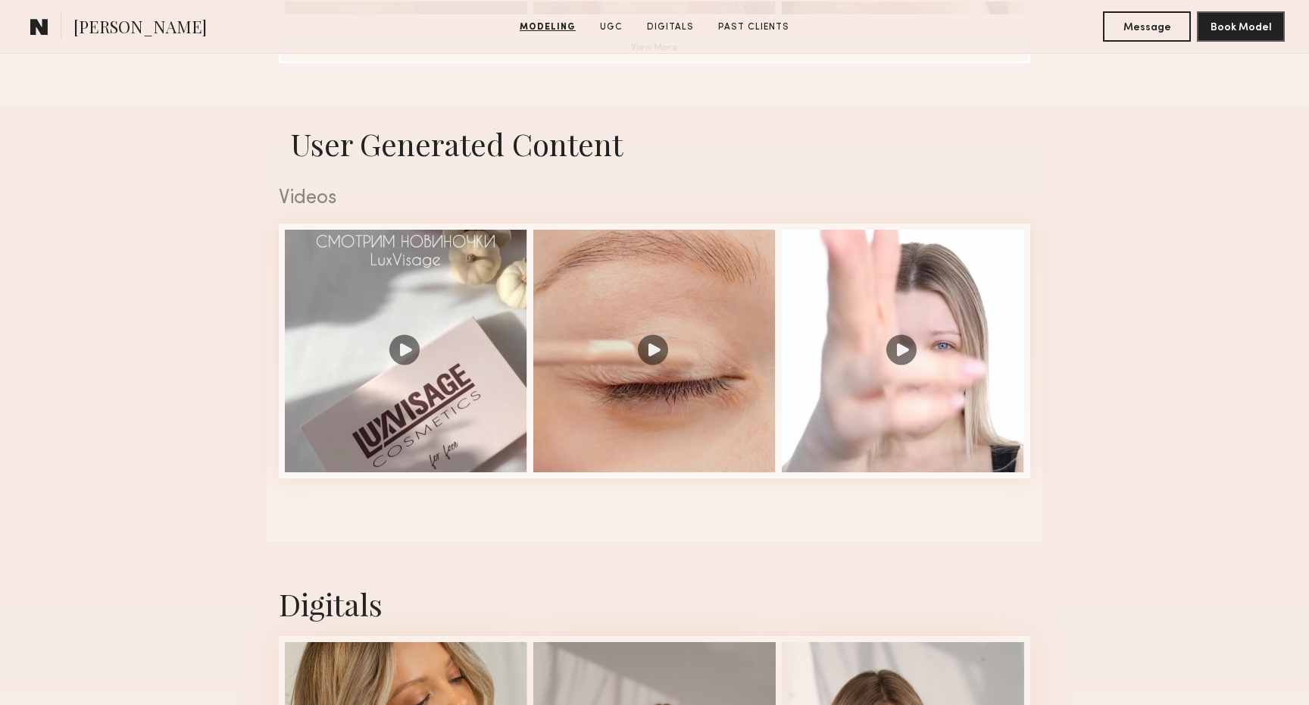
scroll to position [1414, 0]
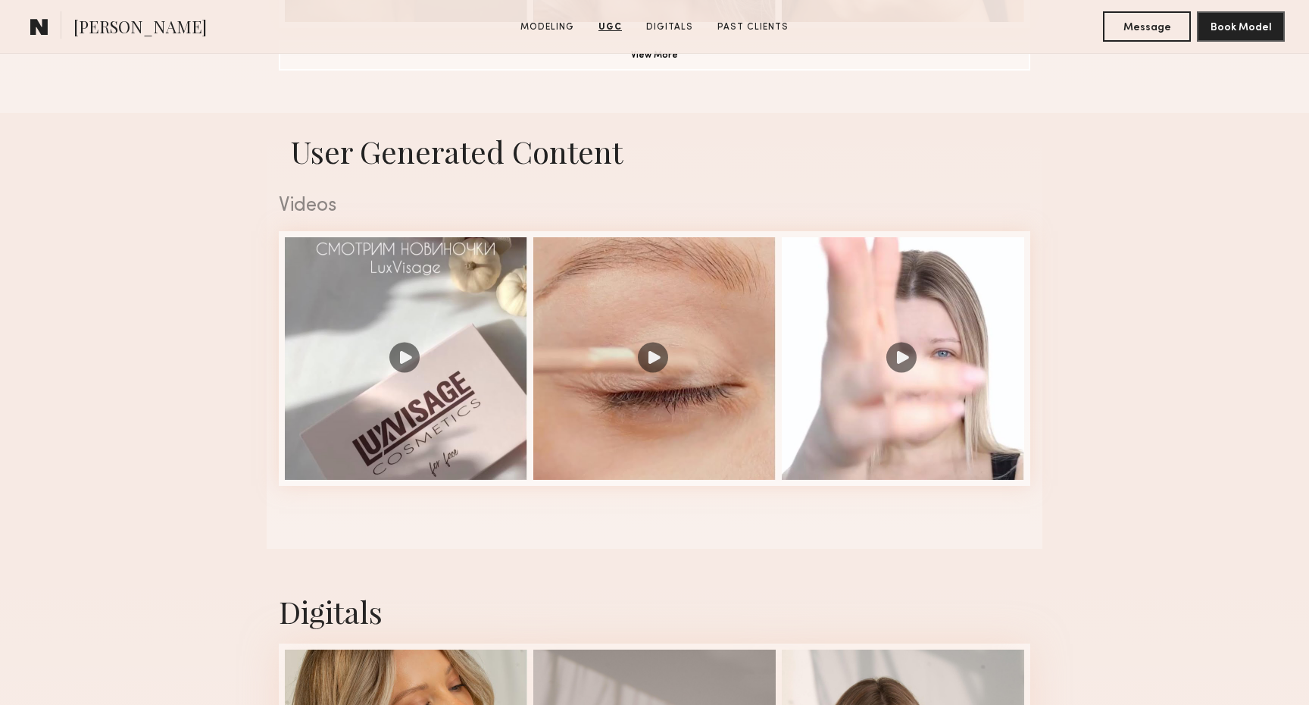
click at [887, 324] on div at bounding box center [903, 358] width 242 height 242
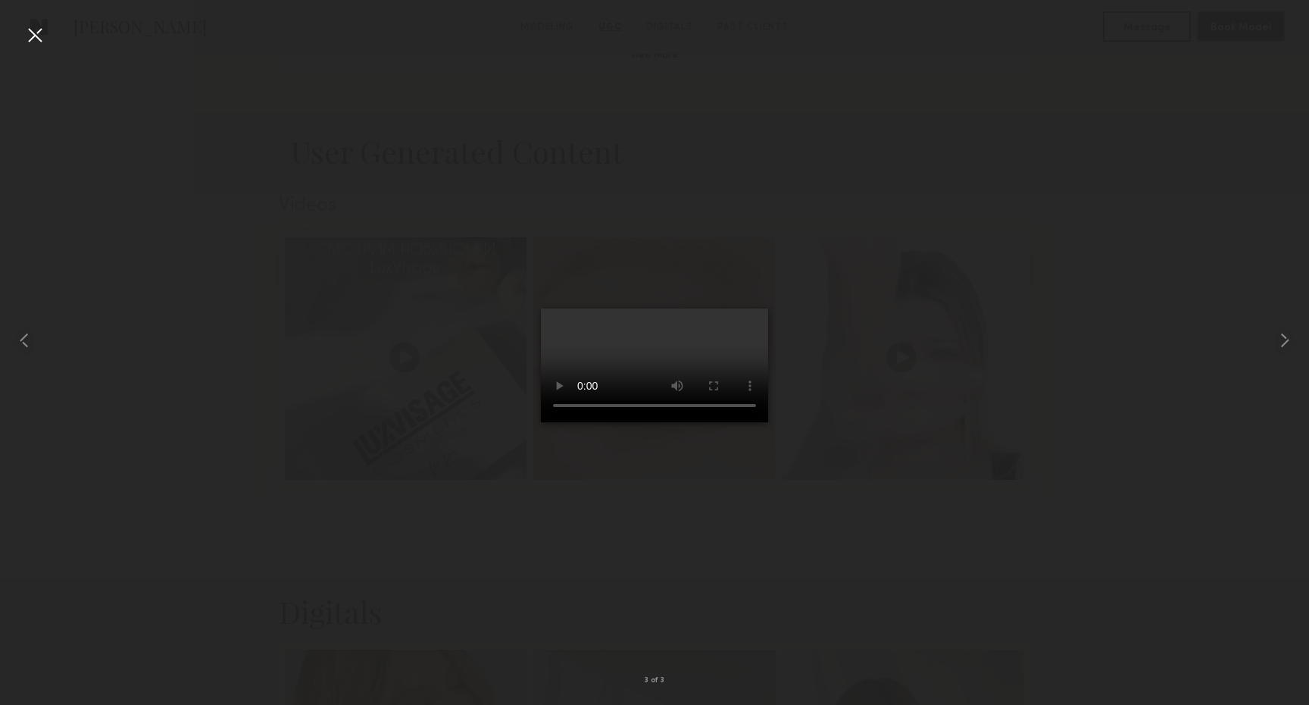
click at [896, 541] on div at bounding box center [654, 340] width 1309 height 632
drag, startPoint x: 27, startPoint y: 42, endPoint x: 39, endPoint y: 51, distance: 14.6
click at [27, 42] on div at bounding box center [35, 35] width 24 height 24
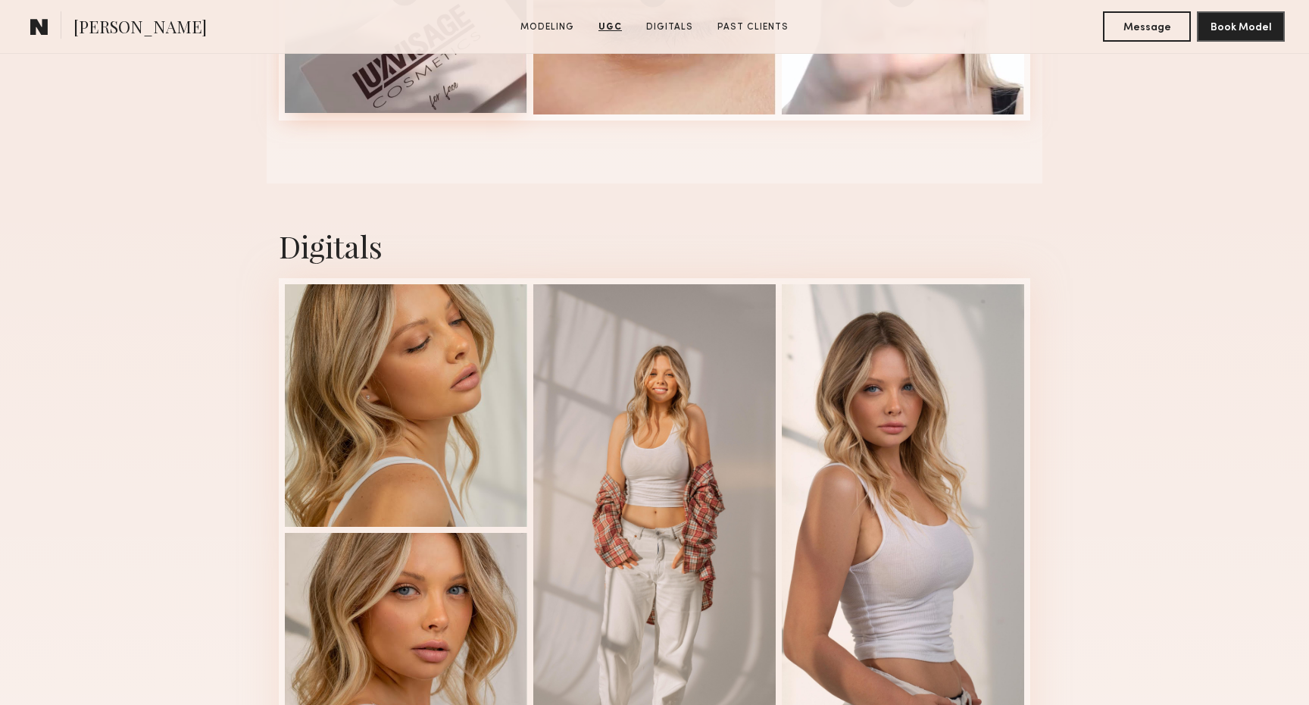
scroll to position [1774, 0]
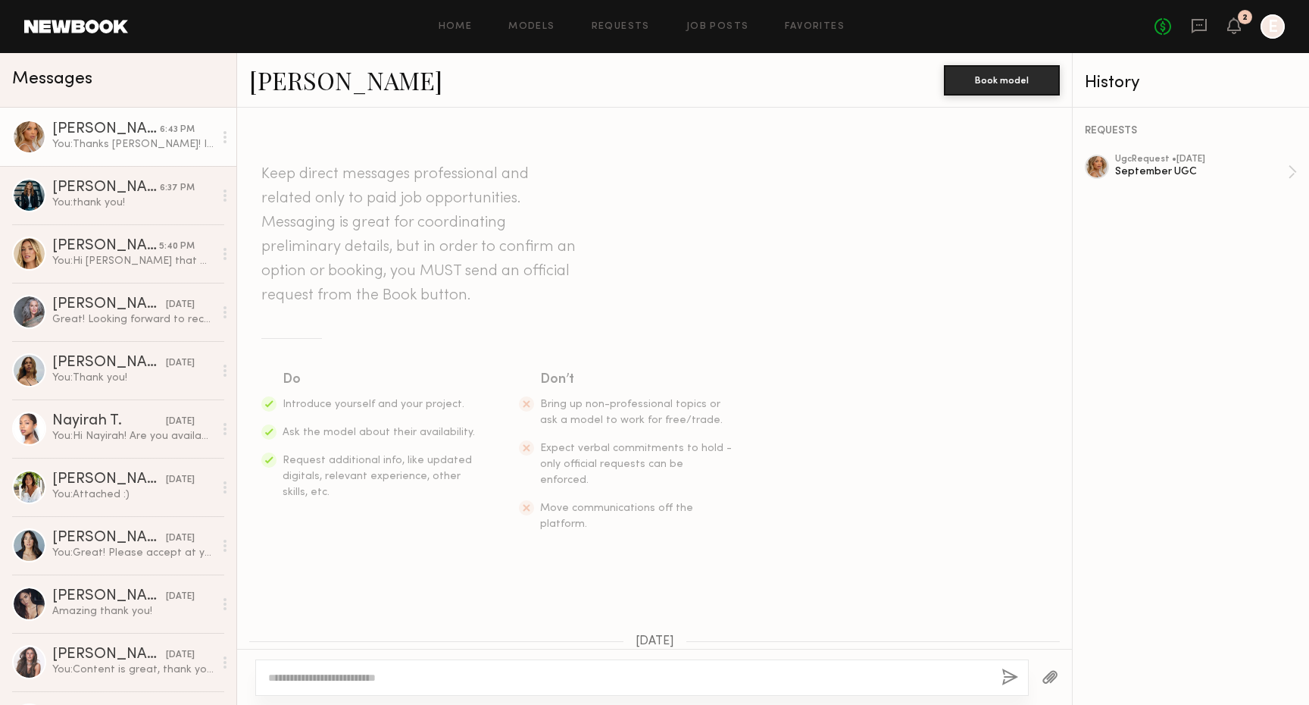
scroll to position [410, 0]
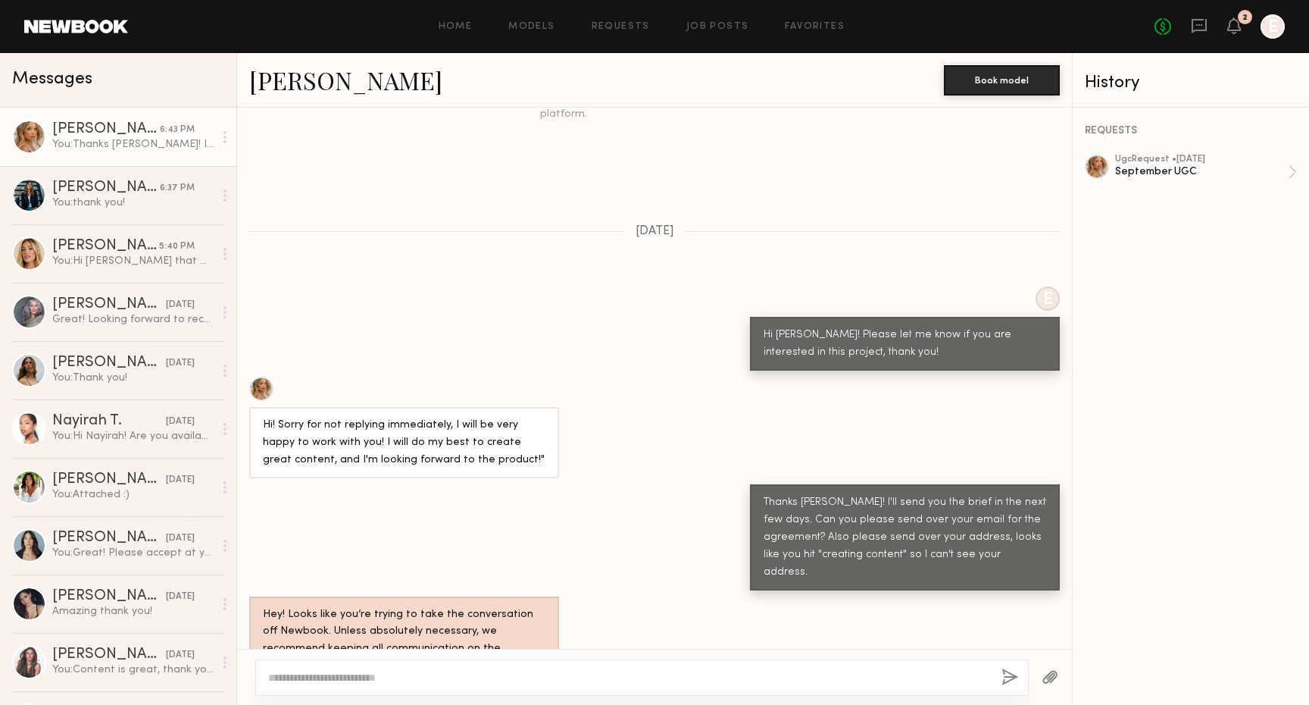
click at [339, 84] on link "[PERSON_NAME]" at bounding box center [345, 80] width 193 height 33
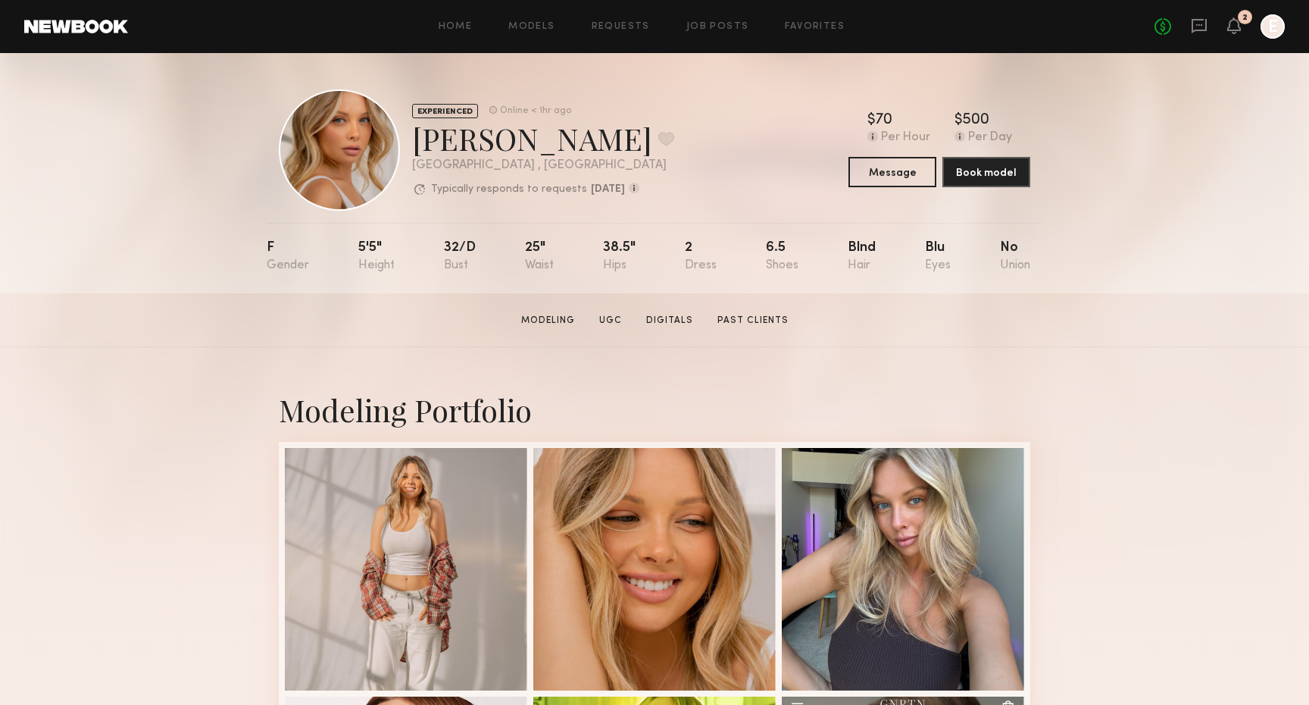
scroll to position [1, 0]
drag, startPoint x: 419, startPoint y: 136, endPoint x: 557, endPoint y: 141, distance: 138.0
click at [557, 141] on div "[PERSON_NAME] Favorite" at bounding box center [543, 137] width 262 height 40
copy div "[PERSON_NAME]"
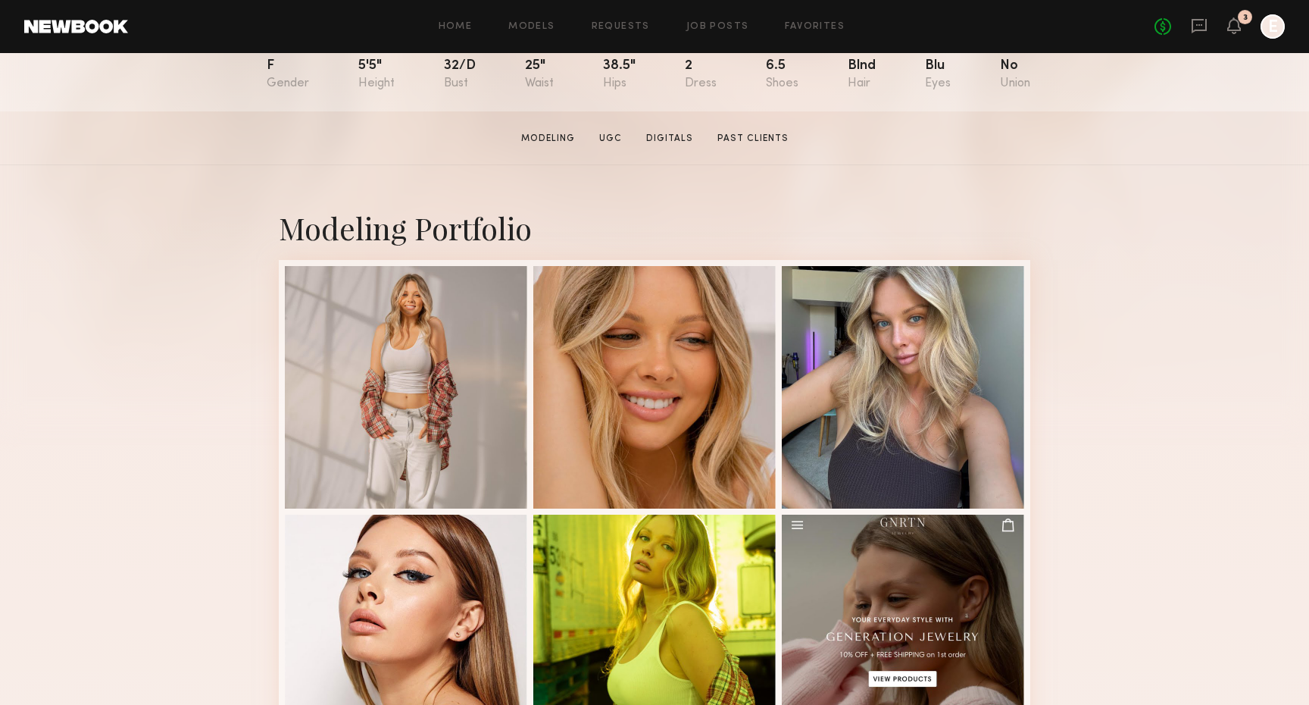
scroll to position [181, 0]
click at [915, 329] on div at bounding box center [903, 386] width 242 height 242
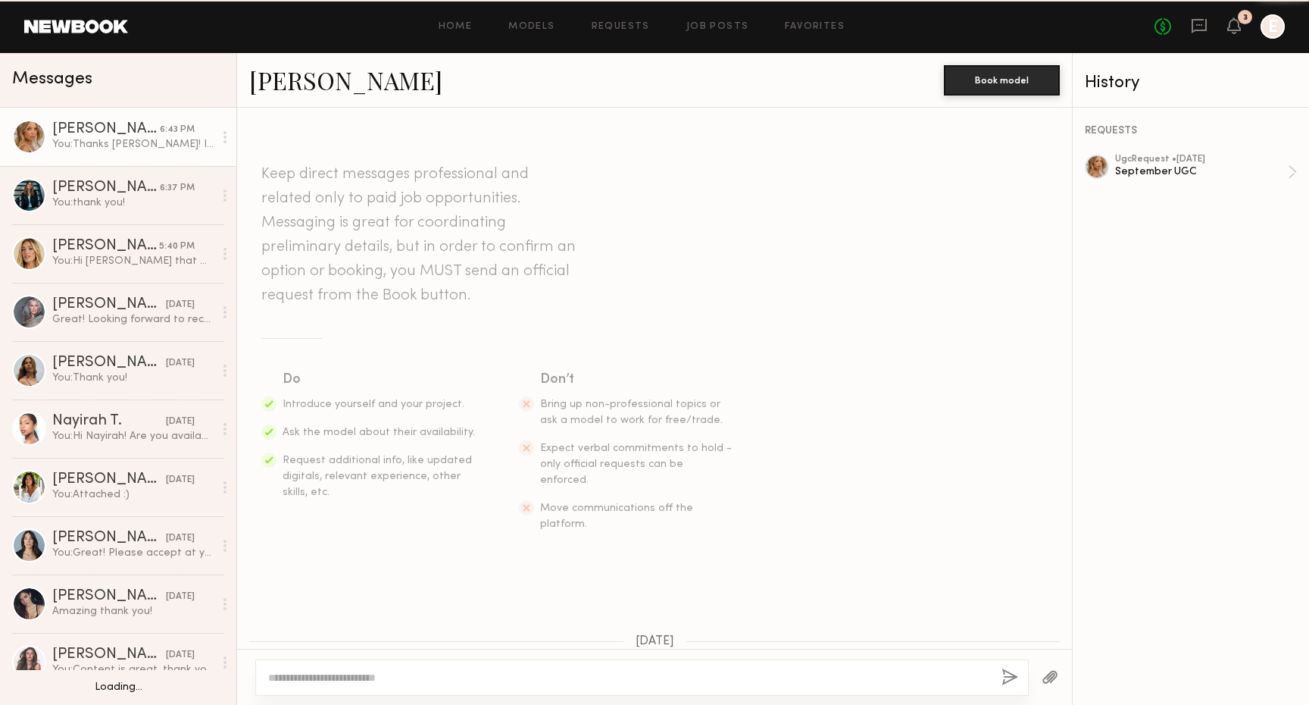
scroll to position [410, 0]
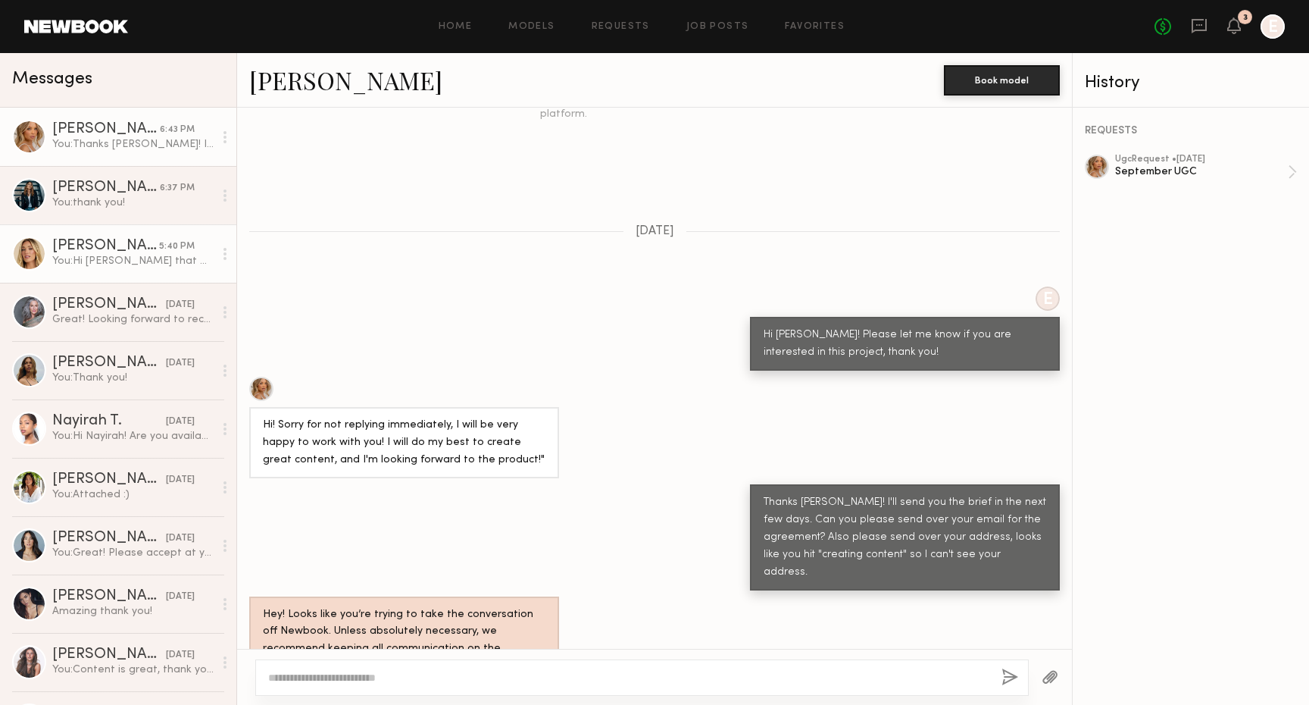
click at [139, 235] on link "[PERSON_NAME] 5:40 PM You: Hi [PERSON_NAME] that works :) Editing the request n…" at bounding box center [118, 253] width 236 height 58
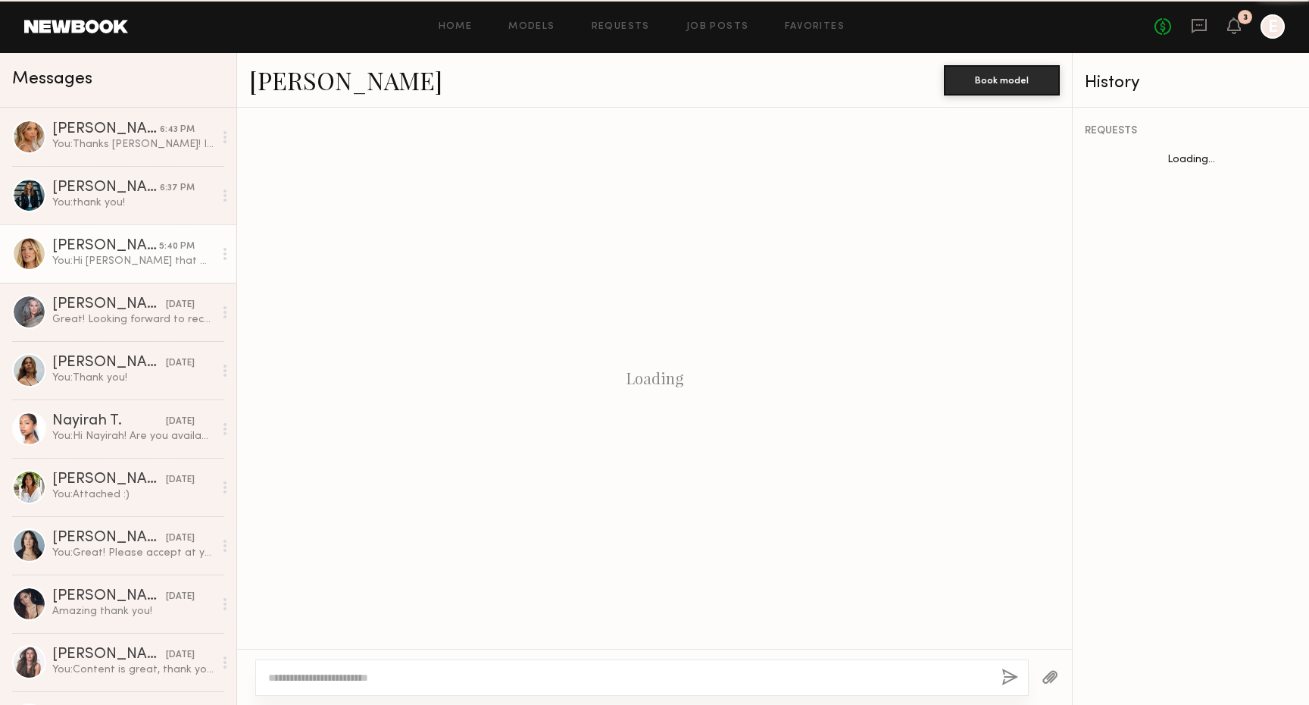
scroll to position [553, 0]
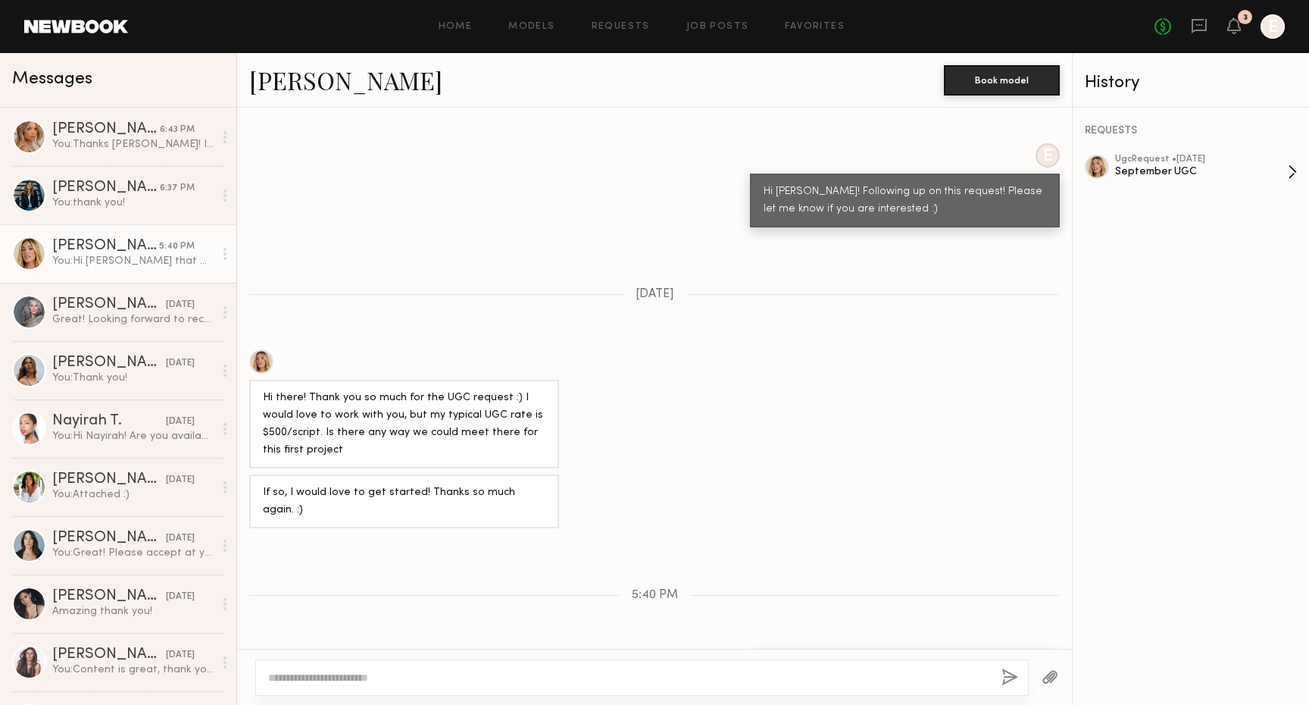
click at [1261, 175] on div "September UGC" at bounding box center [1201, 171] width 173 height 14
click at [156, 155] on link "Veronika V. 7:09 PM Unread: Omg, I’m so sorry it’s my first time with this plat…" at bounding box center [118, 137] width 236 height 58
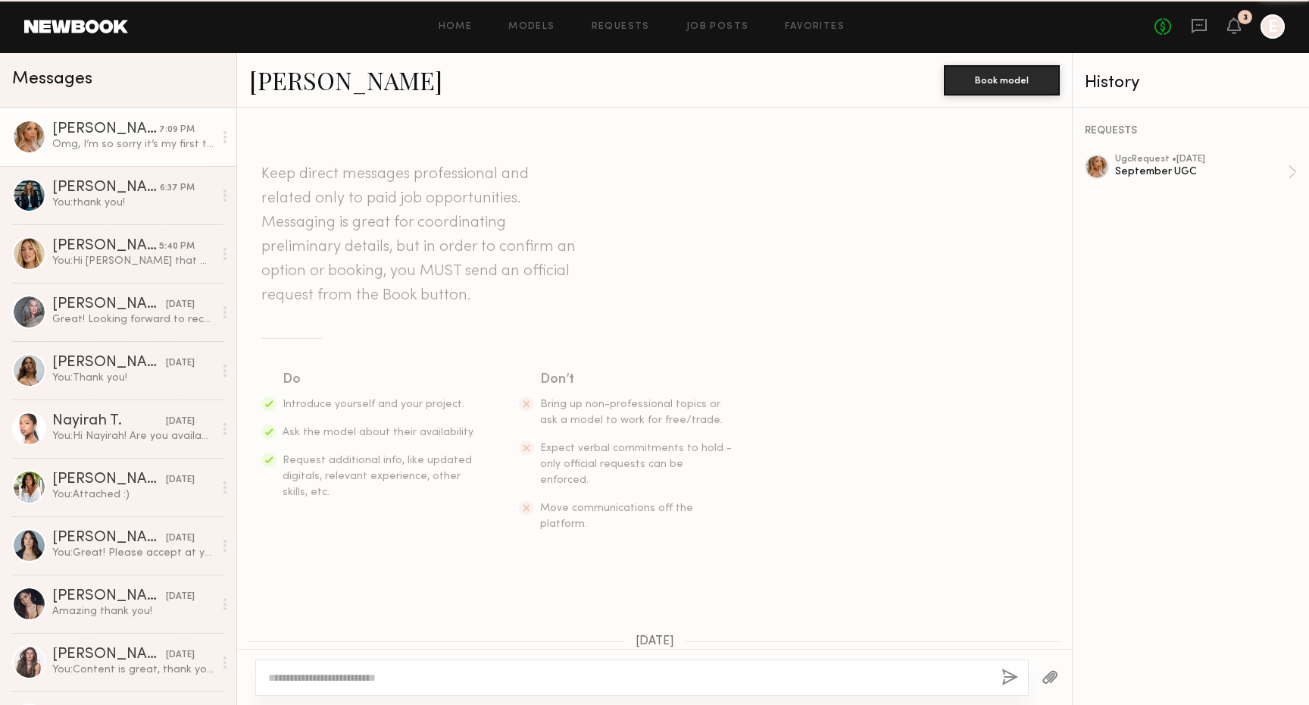
scroll to position [552, 0]
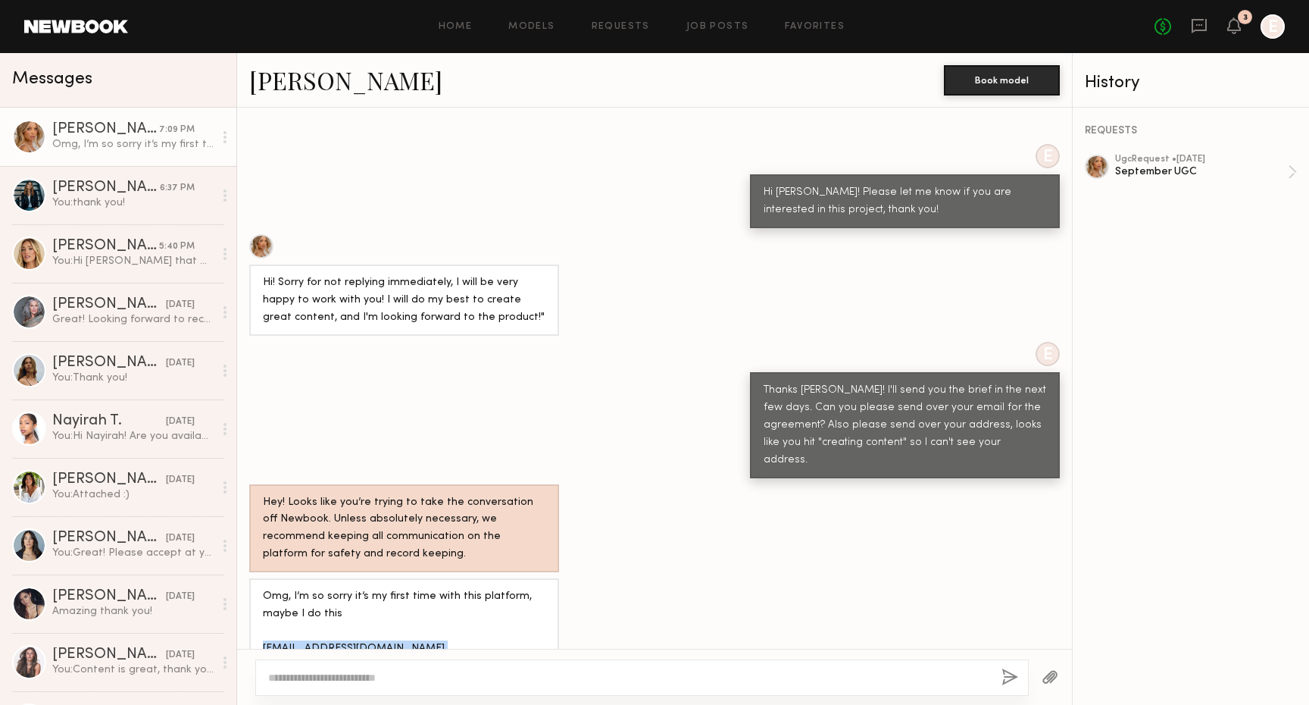
drag, startPoint x: 430, startPoint y: 602, endPoint x: 264, endPoint y: 600, distance: 165.9
click at [264, 600] on div "Omg, I’m so sorry it’s my first time with this platform, maybe I do this Veroni…" at bounding box center [404, 631] width 283 height 87
copy div "Veronikavolchok1995@gmail.com"
click at [449, 602] on div "Omg, I’m so sorry it’s my first time with this platform, maybe I do this Veroni…" at bounding box center [404, 631] width 283 height 87
drag, startPoint x: 534, startPoint y: 621, endPoint x: 263, endPoint y: 619, distance: 271.2
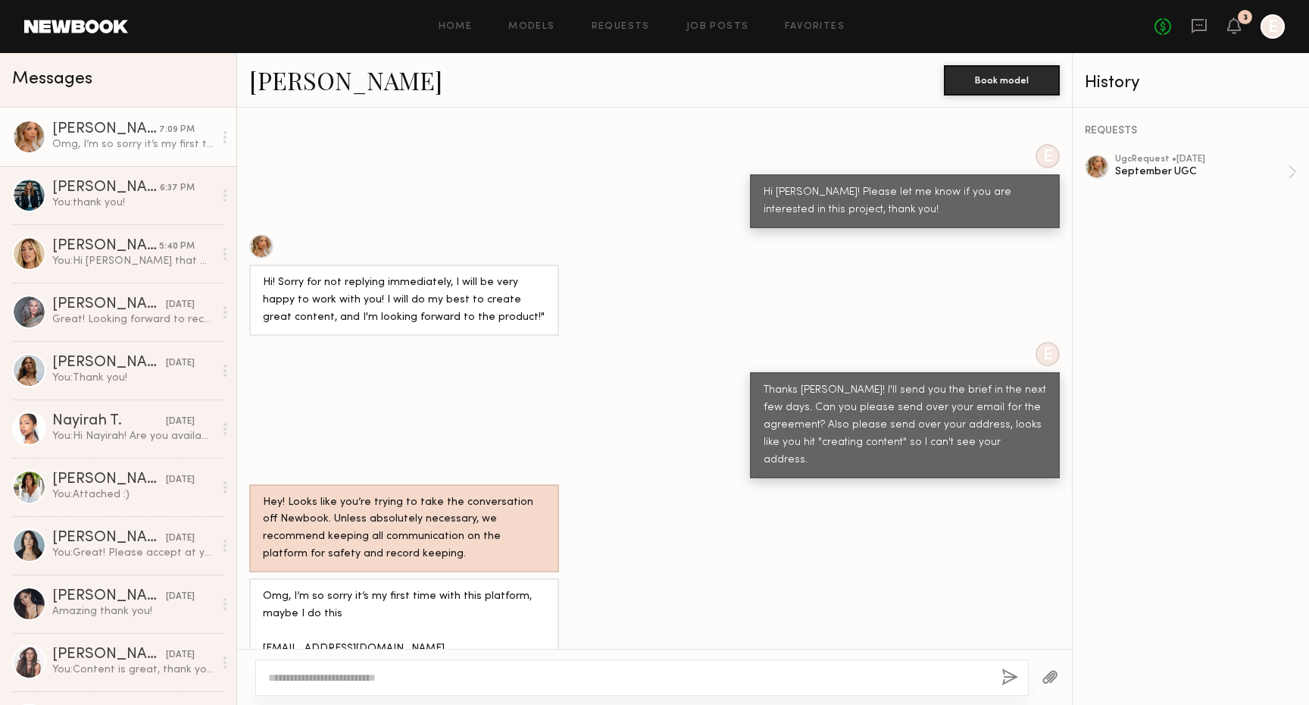
click at [263, 619] on div "Omg, I’m so sorry it’s my first time with this platform, maybe I do this Veroni…" at bounding box center [404, 631] width 283 height 87
copy div "1304 w2nd street apt 445, Los Angeles, California 90026"
drag, startPoint x: 435, startPoint y: 598, endPoint x: 262, endPoint y: 599, distance: 172.7
click at [262, 599] on div "Omg, I’m so sorry it’s my first time with this platform, maybe I do this Veroni…" at bounding box center [404, 631] width 310 height 106
copy div "Veronikavolchok1995@gmail.com"
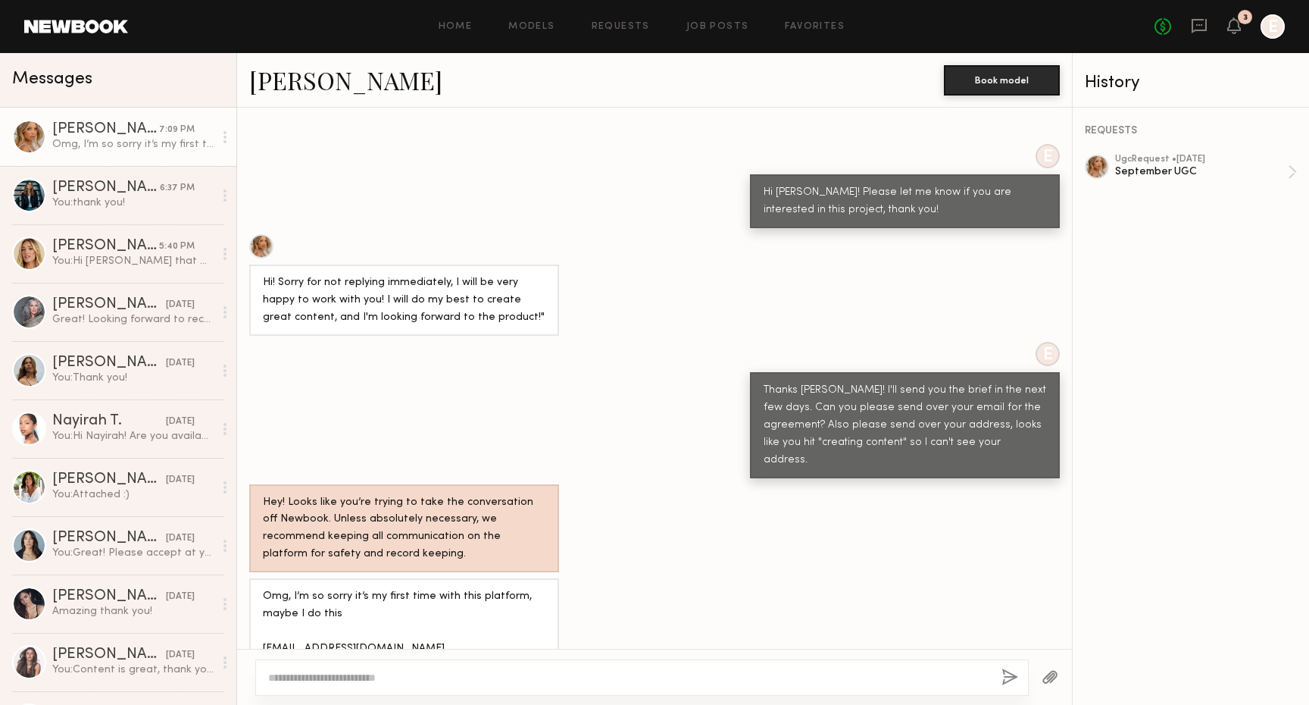
click at [467, 679] on textarea at bounding box center [628, 677] width 721 height 15
type textarea "**********"
click at [1016, 676] on button "button" at bounding box center [1010, 677] width 17 height 19
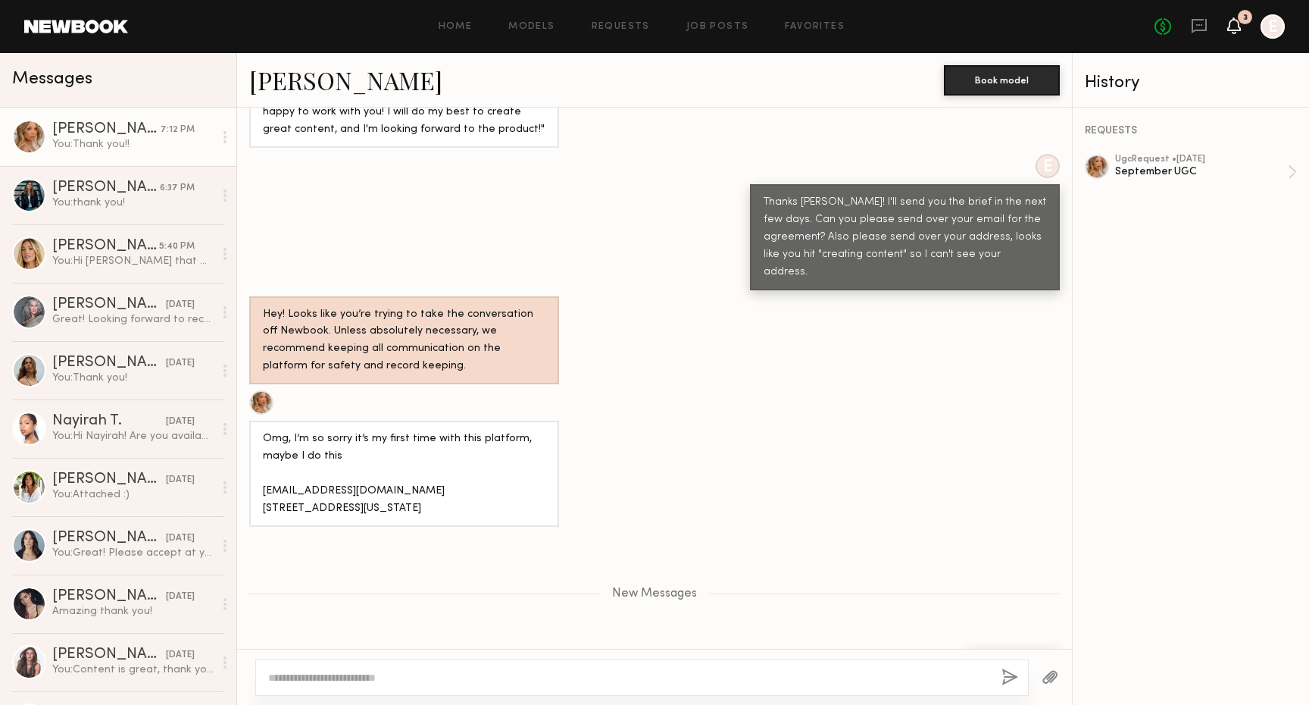
click at [1230, 26] on icon at bounding box center [1234, 25] width 12 height 11
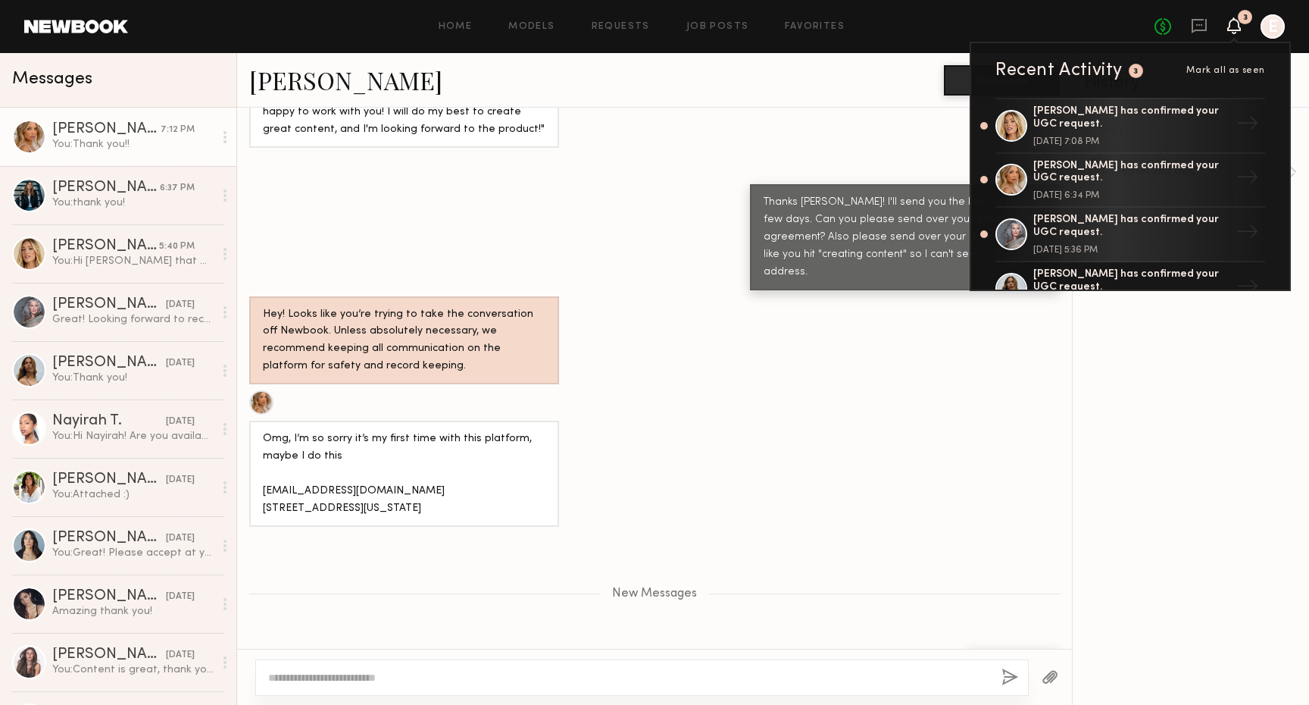
click at [1018, 417] on div "Omg, I’m so sorry it’s my first time with this platform, maybe I do this Veroni…" at bounding box center [654, 458] width 835 height 136
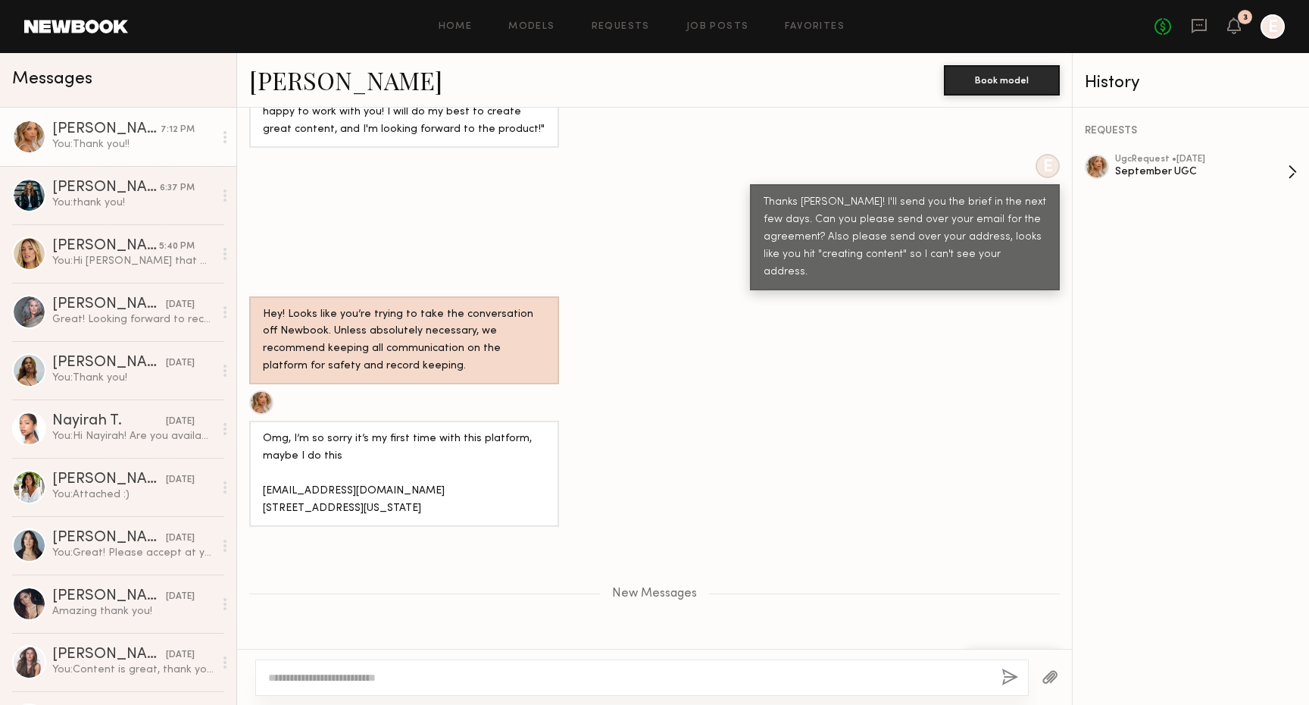
click at [1196, 178] on div "ugc Request • 09/03/2025 September UGC" at bounding box center [1201, 172] width 173 height 35
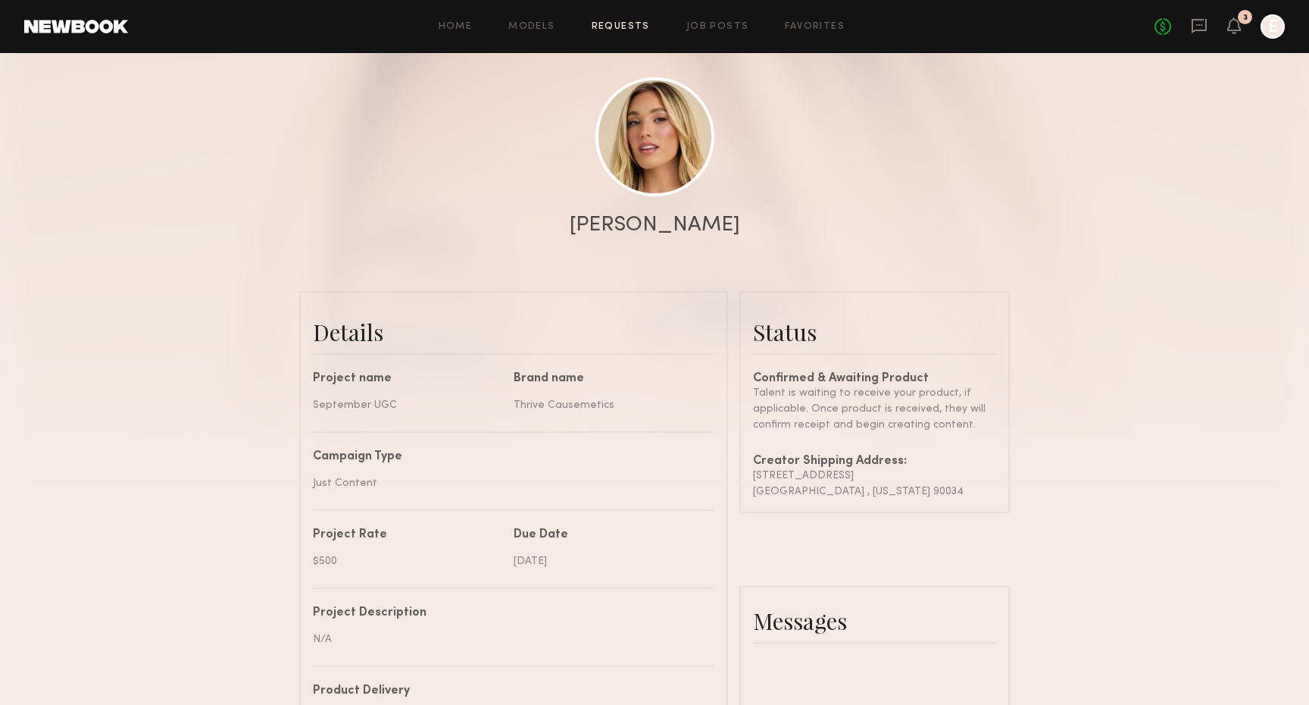
scroll to position [1011, 0]
drag, startPoint x: 876, startPoint y: 491, endPoint x: 748, endPoint y: 482, distance: 128.4
click at [748, 482] on common-border "Status Confirmed & Awaiting Product Talent is waiting to receive your product, …" at bounding box center [874, 402] width 270 height 222
copy div "[STREET_ADDRESS][US_STATE]"
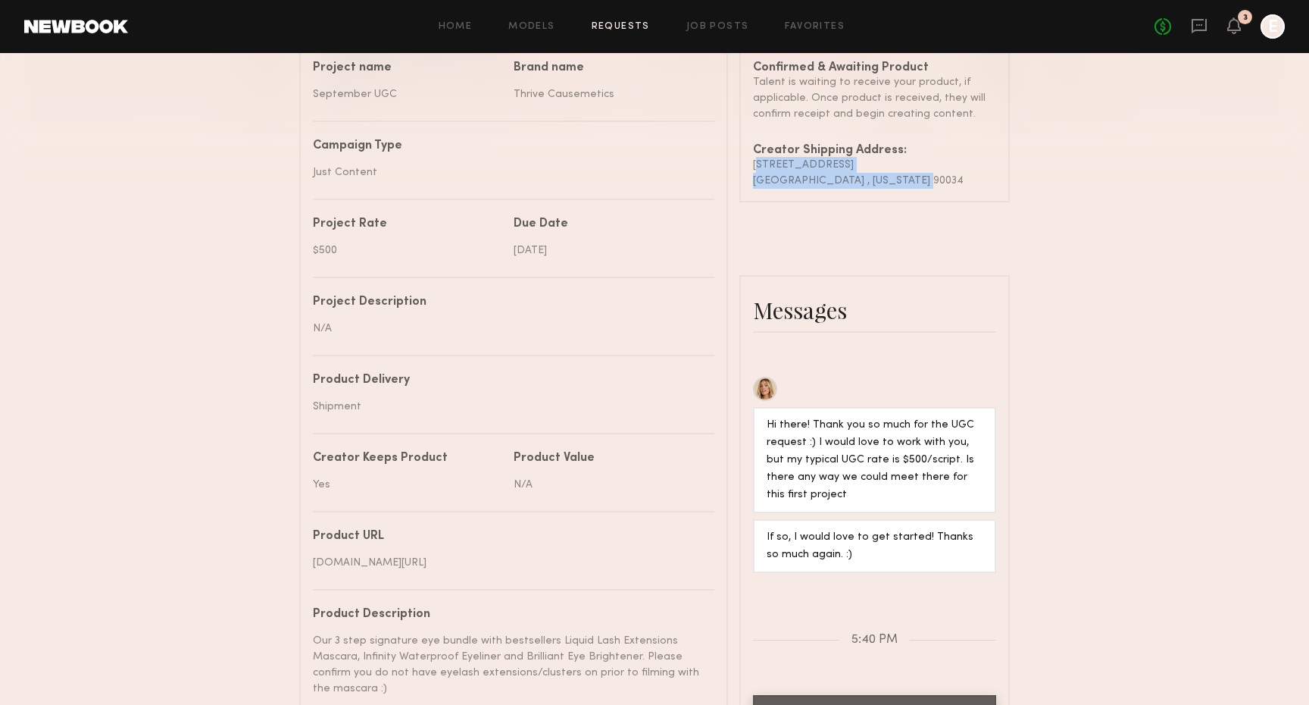
scroll to position [457, 0]
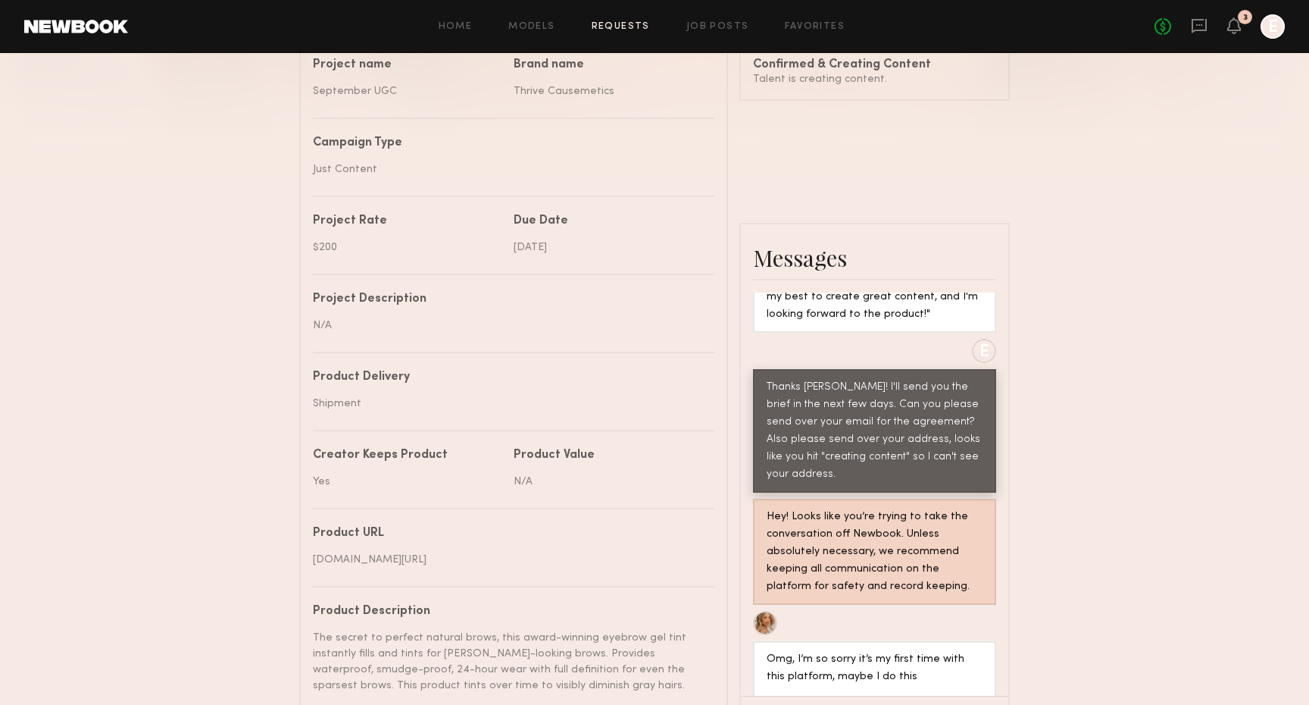
scroll to position [518, 0]
